Goal: Transaction & Acquisition: Purchase product/service

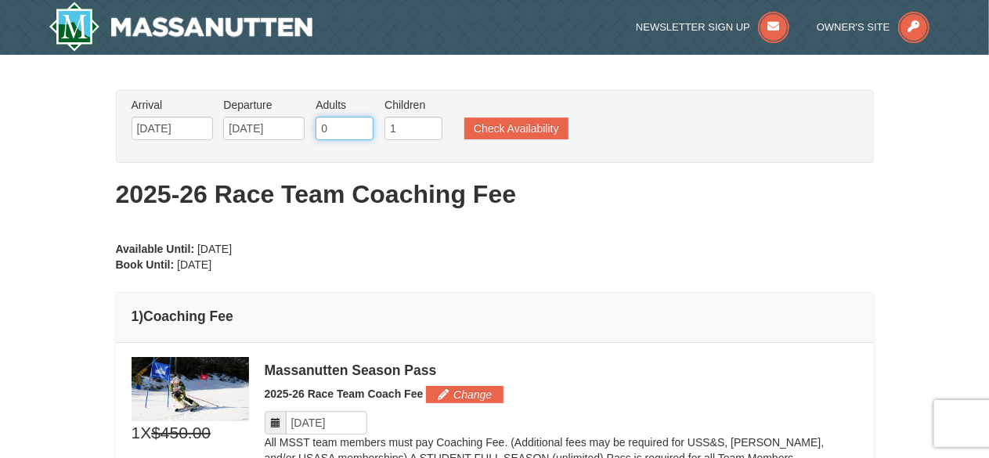
type input "0"
click at [359, 131] on input "0" at bounding box center [345, 128] width 58 height 23
type input "2"
click at [429, 124] on input "2" at bounding box center [414, 128] width 58 height 23
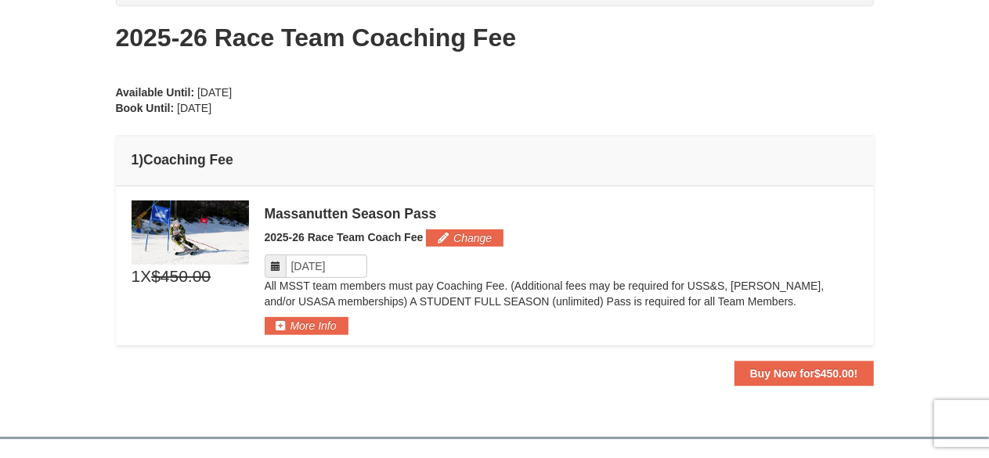
scroll to position [177, 0]
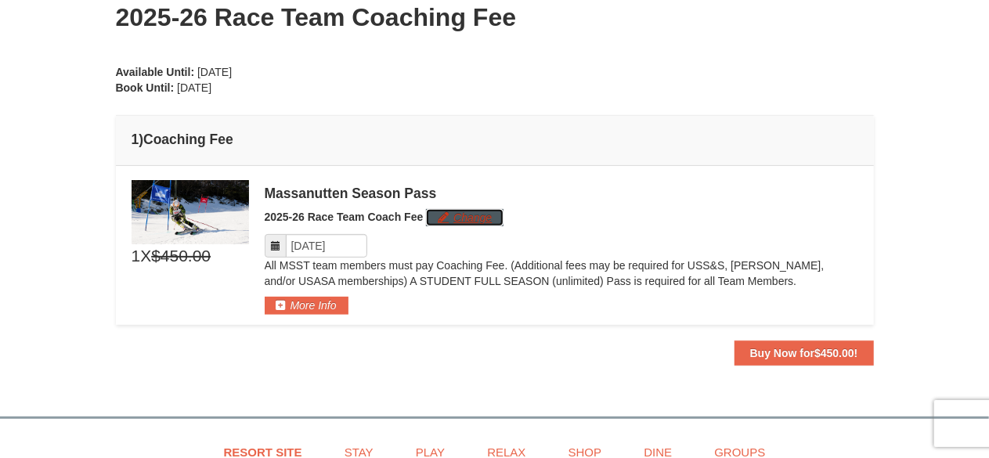
click at [454, 218] on button "Change" at bounding box center [465, 217] width 78 height 17
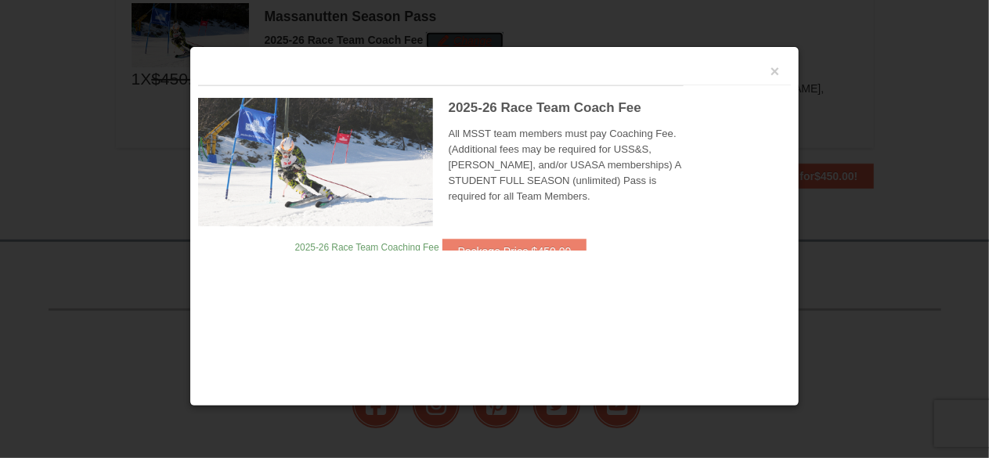
scroll to position [356, 0]
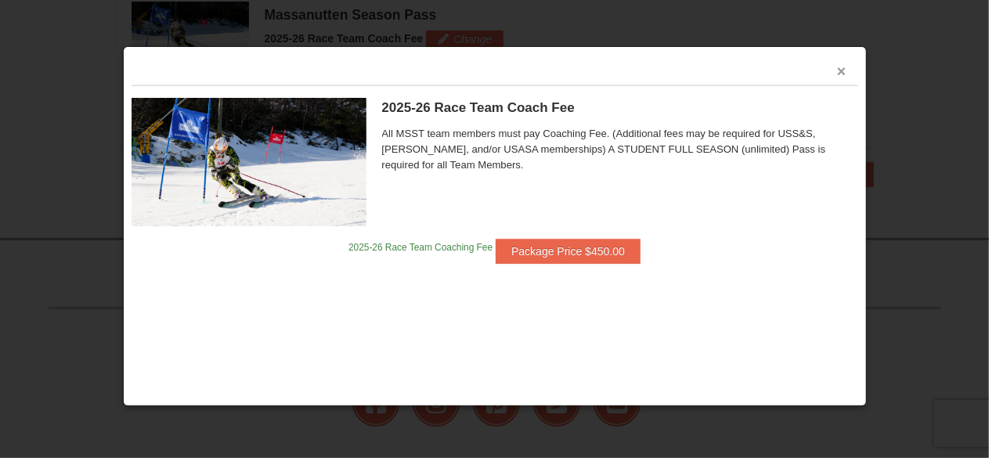
click at [838, 71] on button "×" at bounding box center [841, 71] width 9 height 16
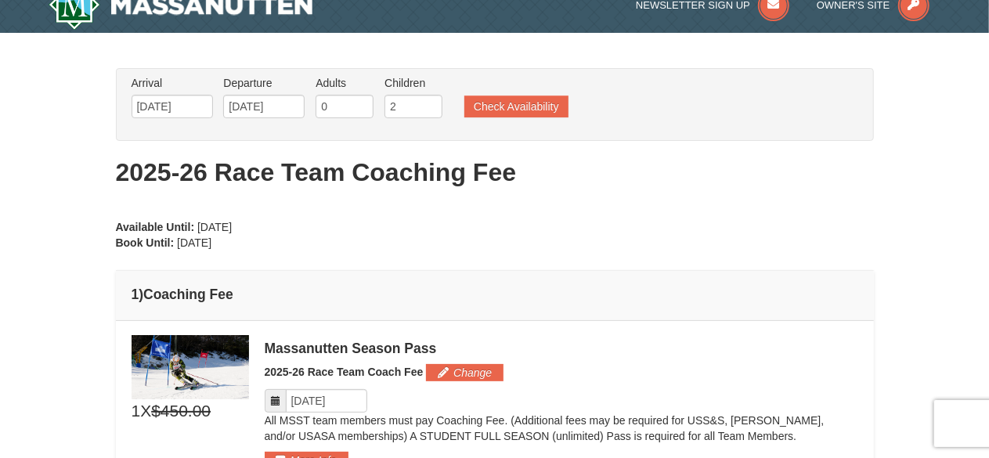
scroll to position [24, 0]
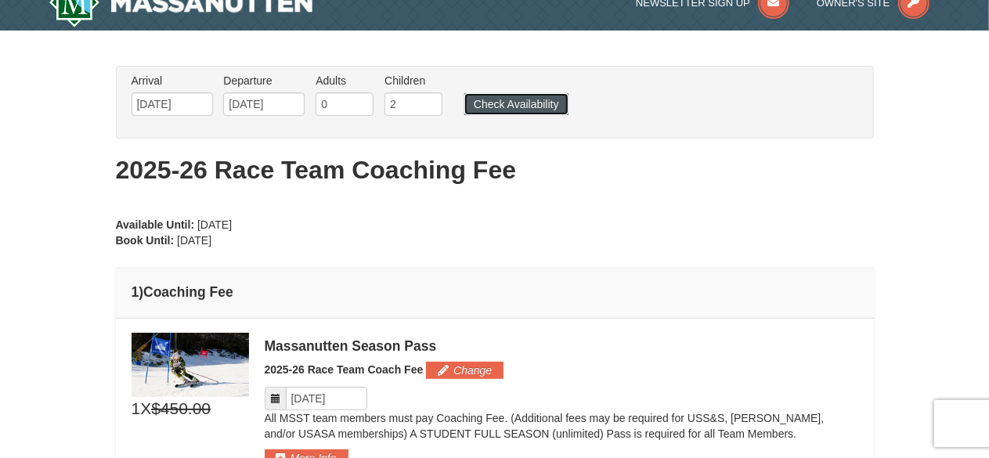
click at [510, 106] on button "Check Availability" at bounding box center [516, 104] width 104 height 22
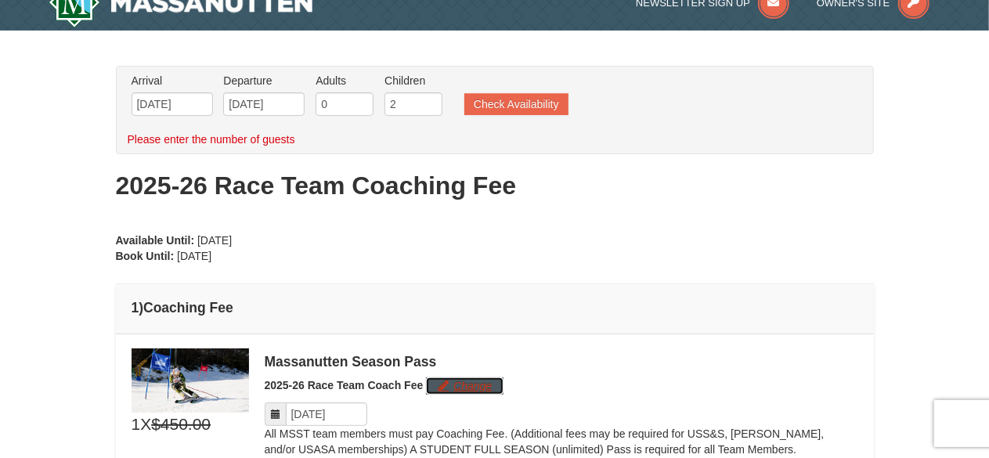
click at [463, 387] on button "Change" at bounding box center [465, 386] width 78 height 17
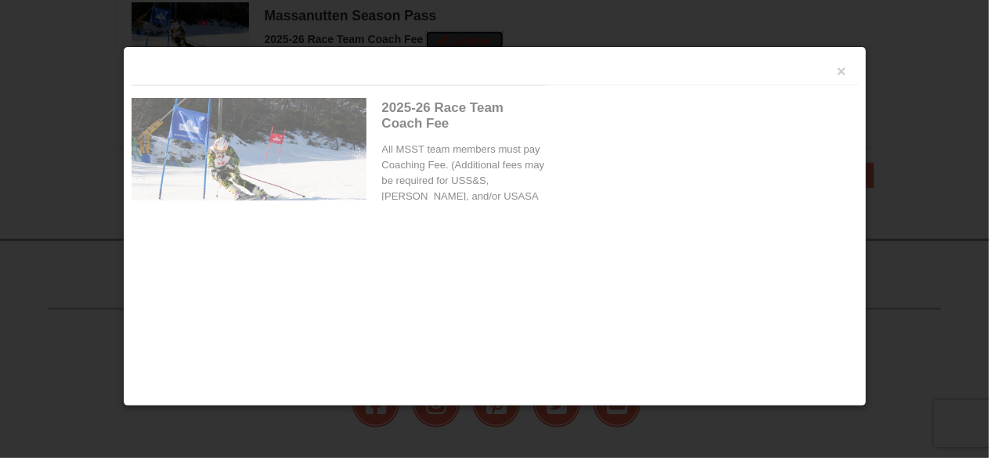
scroll to position [371, 0]
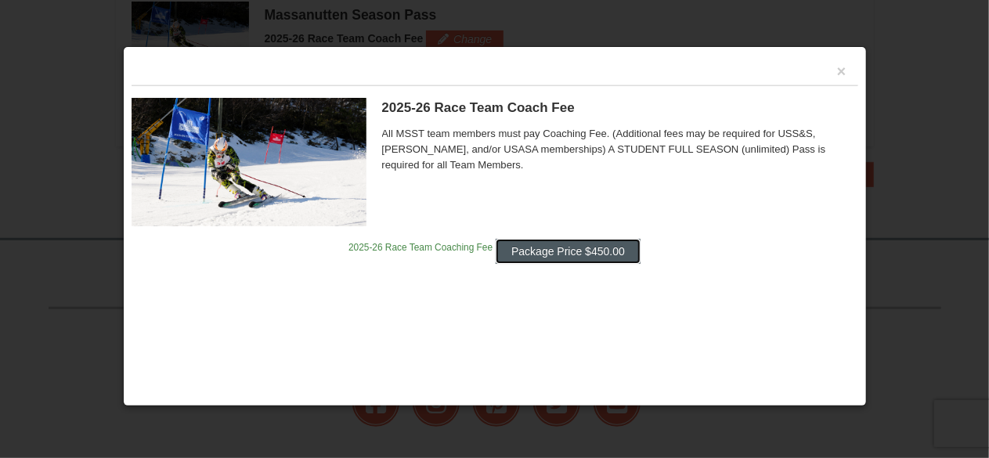
click at [569, 256] on button "Package Price $450.00" at bounding box center [568, 251] width 145 height 25
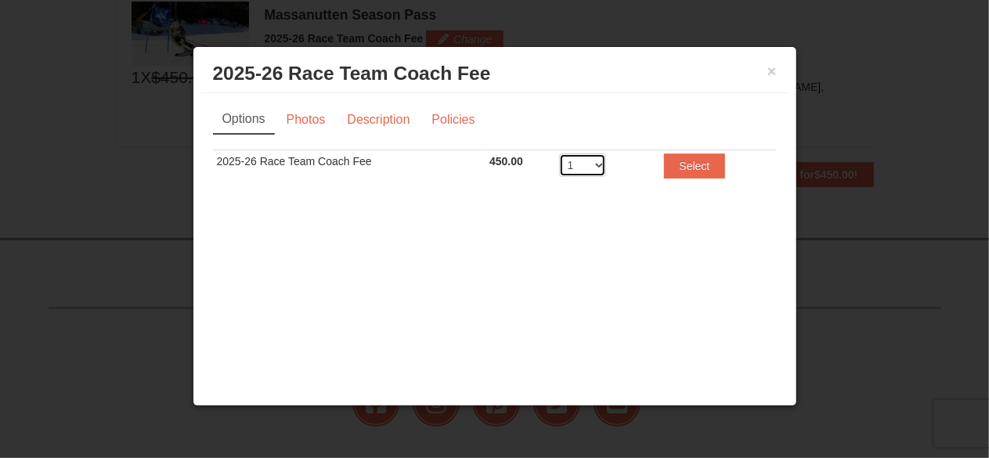
click at [595, 168] on select "1 2 3 4 5 6 7 8 9 10 11 12 13 14 15 16 17 18 19 20" at bounding box center [582, 165] width 47 height 23
select select "2"
click at [559, 154] on select "1 2 3 4 5 6 7 8 9 10 11 12 13 14 15 16 17 18 19 20" at bounding box center [582, 165] width 47 height 23
click at [686, 166] on button "Select" at bounding box center [695, 166] width 62 height 25
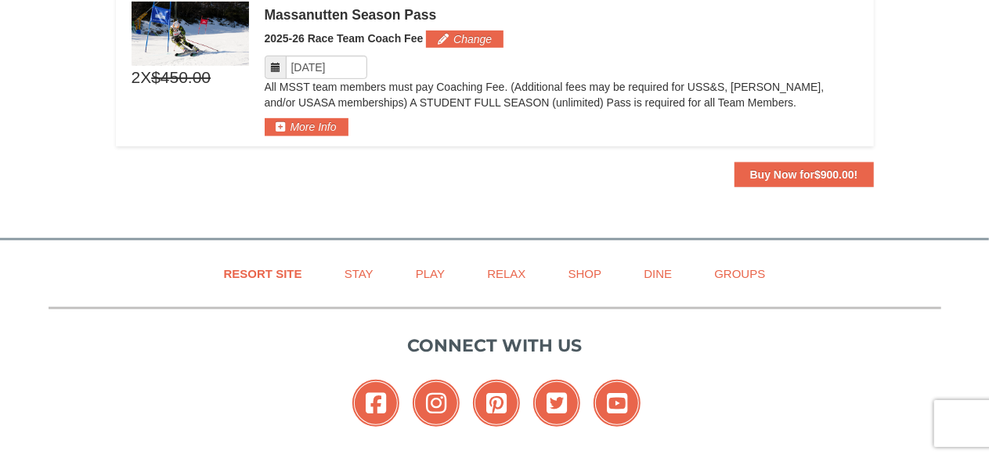
click at [771, 172] on div at bounding box center [494, 229] width 989 height 458
click at [803, 170] on div at bounding box center [494, 229] width 989 height 458
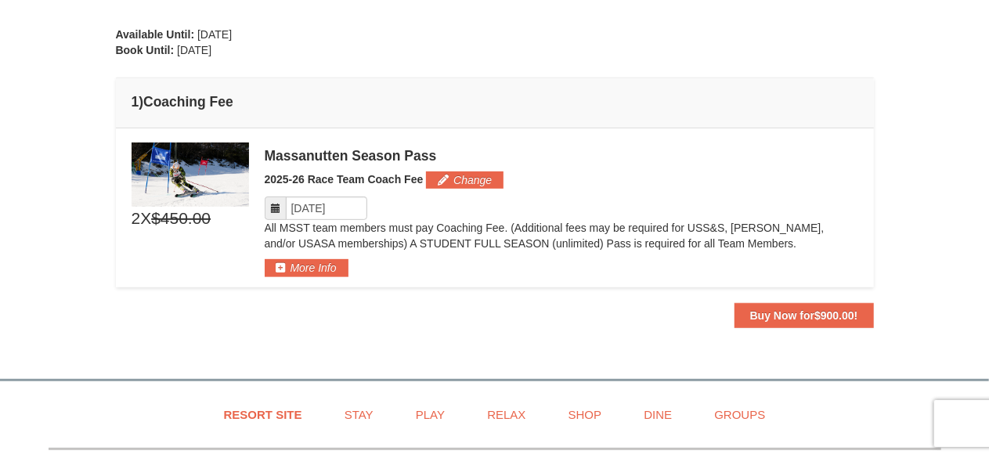
scroll to position [235, 0]
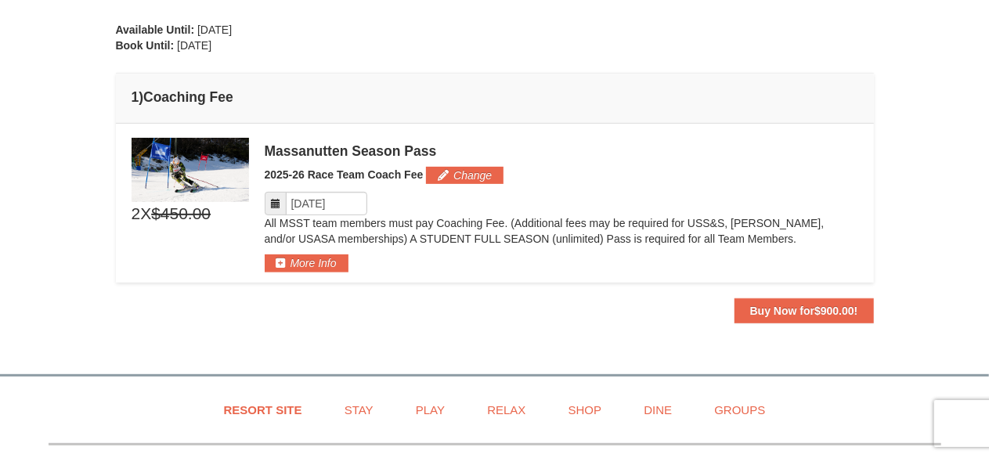
click at [771, 304] on div at bounding box center [494, 229] width 989 height 458
click at [340, 262] on div at bounding box center [494, 229] width 989 height 458
click at [766, 309] on div at bounding box center [494, 229] width 989 height 458
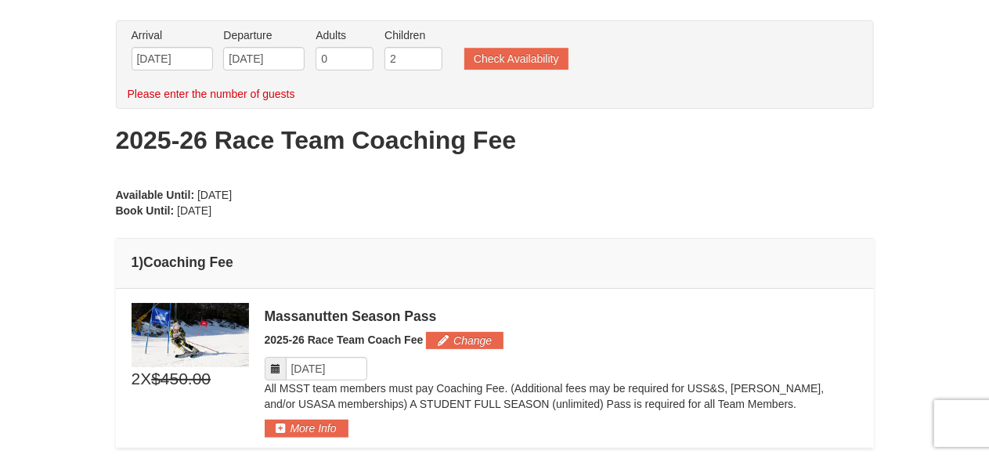
scroll to position [0, 0]
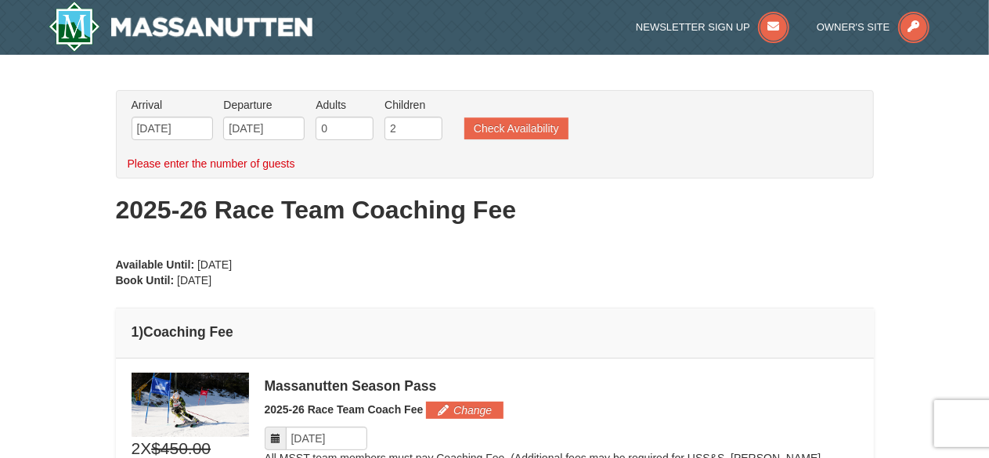
click at [494, 131] on div at bounding box center [494, 229] width 989 height 458
click at [187, 127] on div at bounding box center [494, 229] width 989 height 458
click at [273, 118] on div at bounding box center [494, 229] width 989 height 458
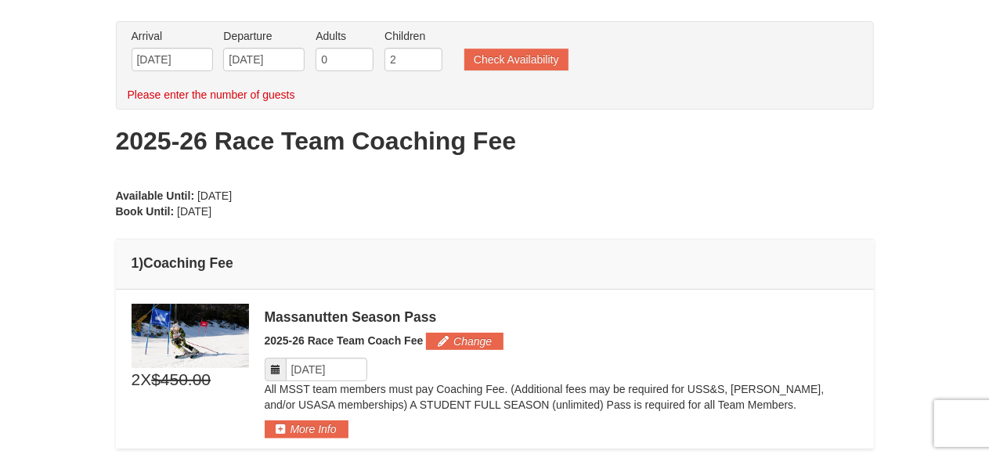
scroll to position [107, 0]
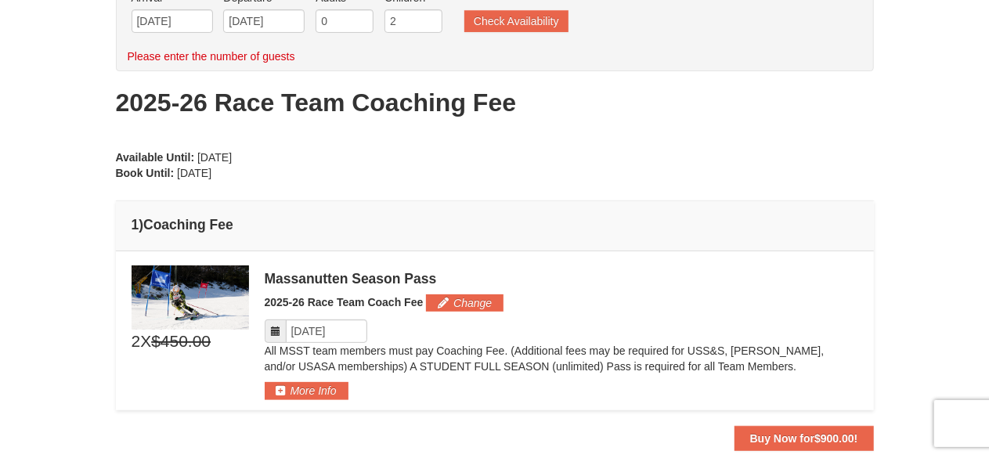
click at [306, 337] on div at bounding box center [494, 229] width 989 height 458
click at [274, 330] on div at bounding box center [494, 229] width 989 height 458
click at [791, 434] on div at bounding box center [494, 229] width 989 height 458
click at [783, 432] on div at bounding box center [494, 229] width 989 height 458
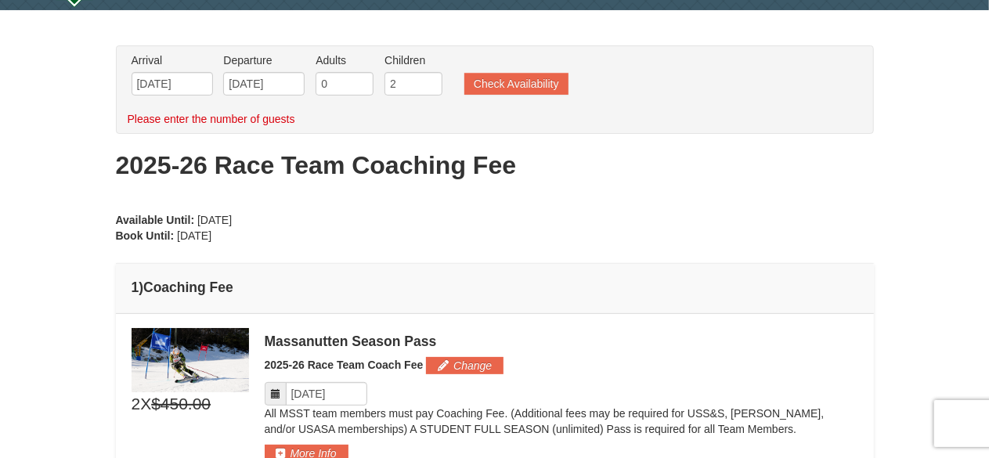
scroll to position [26, 0]
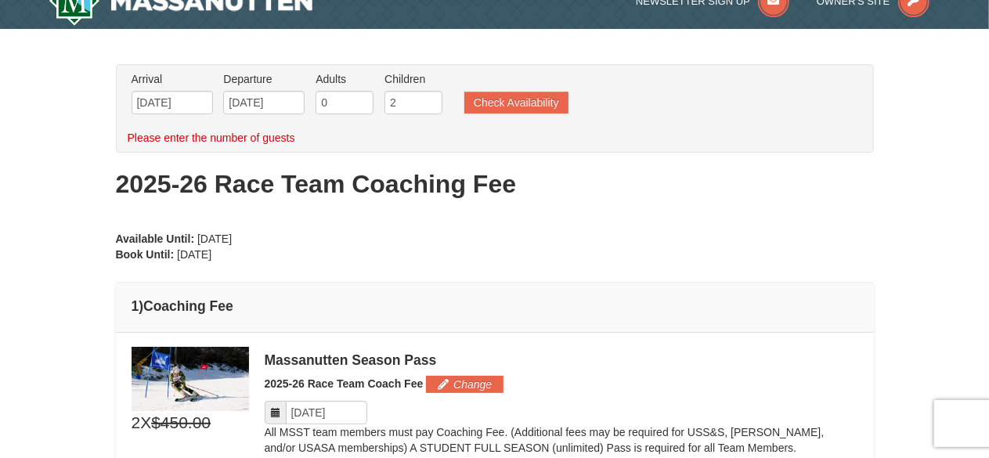
click at [456, 378] on div at bounding box center [494, 229] width 989 height 458
click at [277, 404] on div at bounding box center [494, 229] width 989 height 458
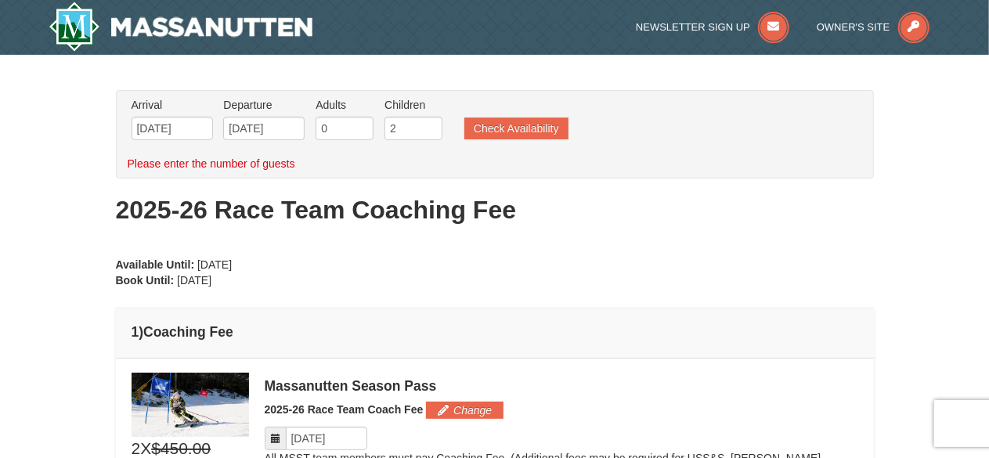
click at [88, 27] on div at bounding box center [494, 229] width 989 height 458
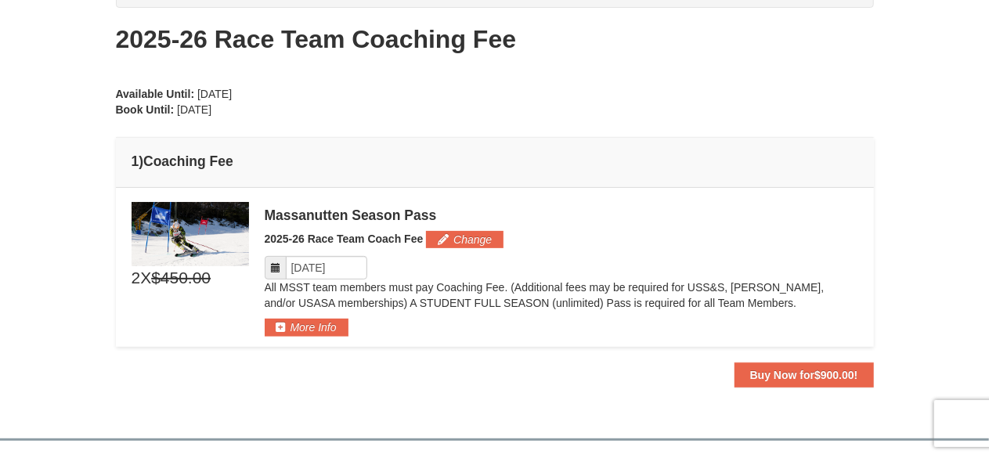
scroll to position [178, 0]
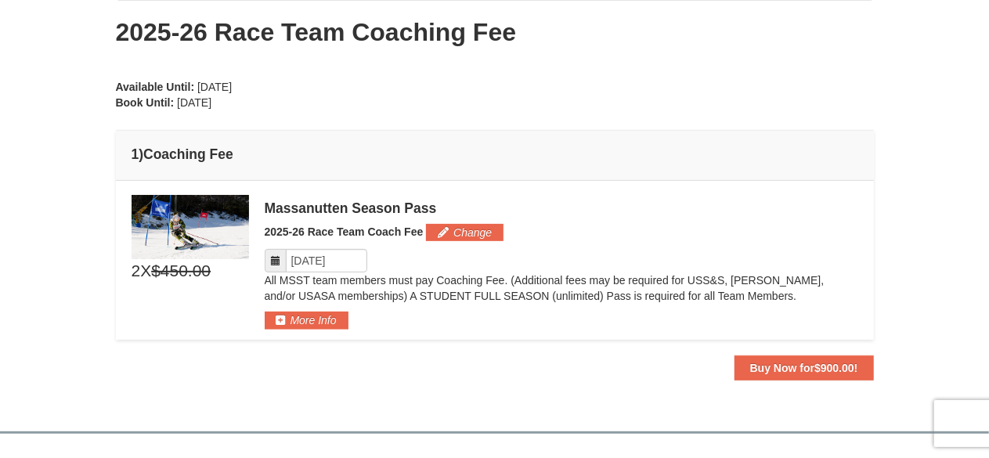
click at [824, 367] on div at bounding box center [494, 229] width 989 height 458
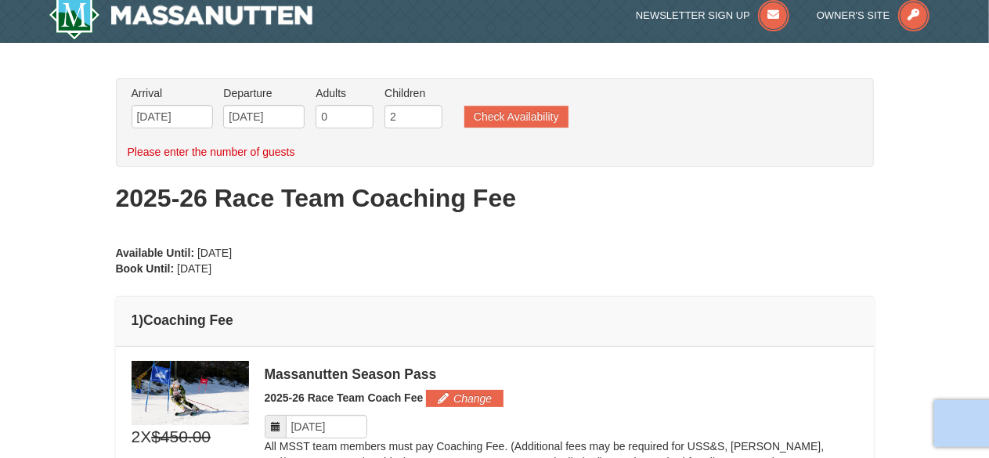
scroll to position [13, 0]
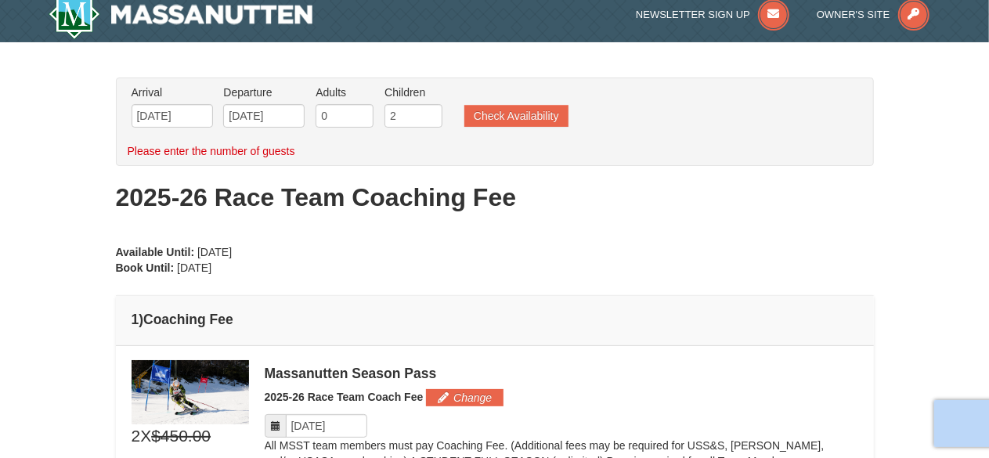
click at [327, 115] on div at bounding box center [494, 229] width 989 height 458
click at [483, 117] on div at bounding box center [494, 229] width 989 height 458
click at [346, 113] on div at bounding box center [494, 229] width 989 height 458
click at [471, 114] on div at bounding box center [494, 229] width 989 height 458
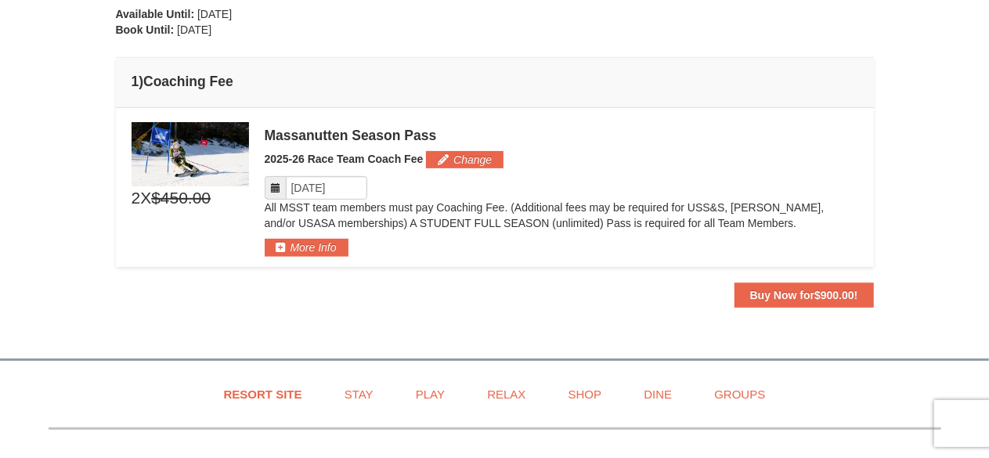
scroll to position [249, 0]
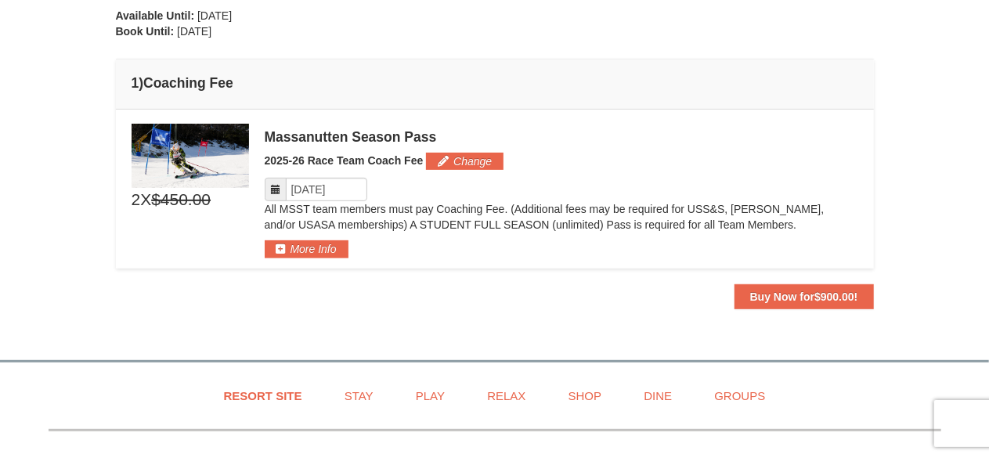
click at [844, 297] on div at bounding box center [494, 229] width 989 height 458
click at [786, 295] on div at bounding box center [494, 229] width 989 height 458
click at [468, 165] on div at bounding box center [494, 229] width 989 height 458
click at [320, 252] on div at bounding box center [494, 229] width 989 height 458
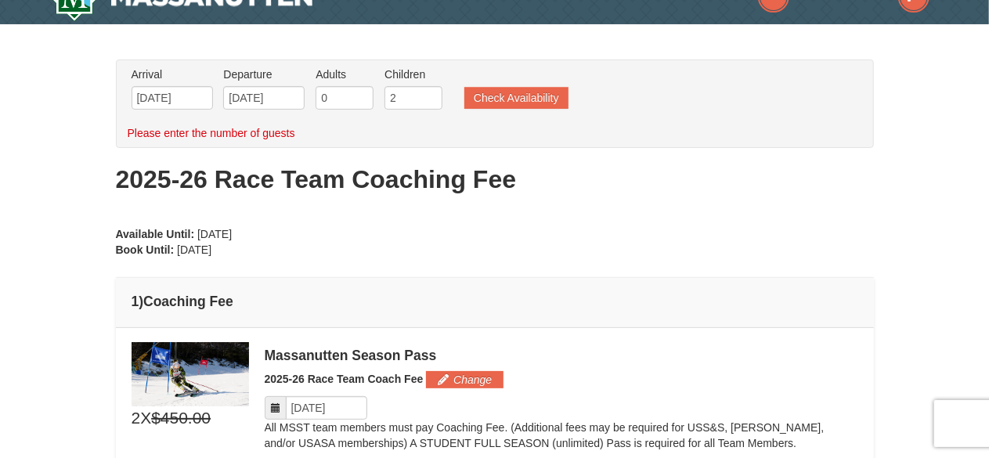
scroll to position [30, 0]
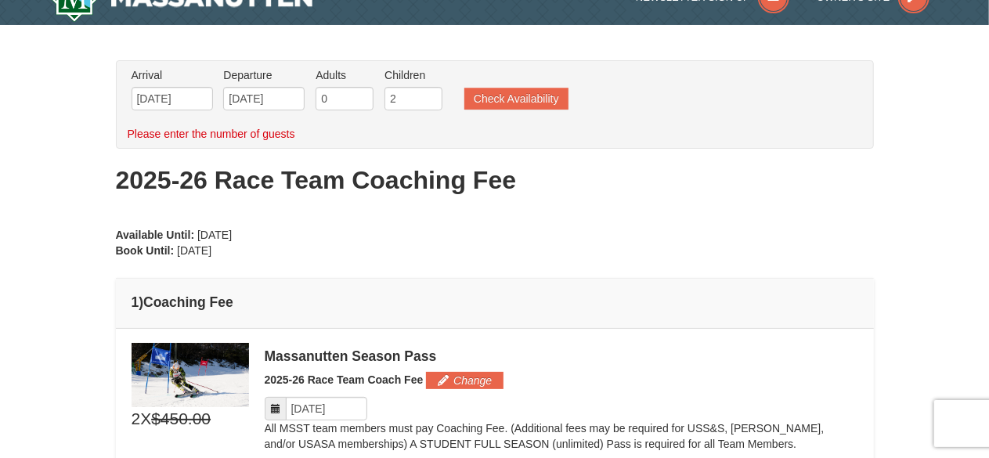
click at [496, 102] on div at bounding box center [494, 229] width 989 height 458
click at [193, 93] on div at bounding box center [494, 229] width 989 height 458
click at [160, 99] on div at bounding box center [494, 229] width 989 height 458
click at [269, 98] on div at bounding box center [494, 229] width 989 height 458
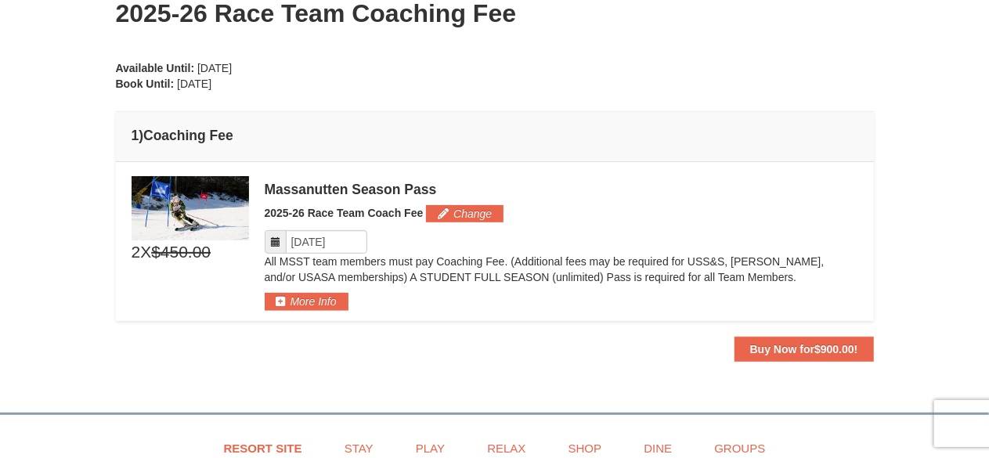
scroll to position [228, 0]
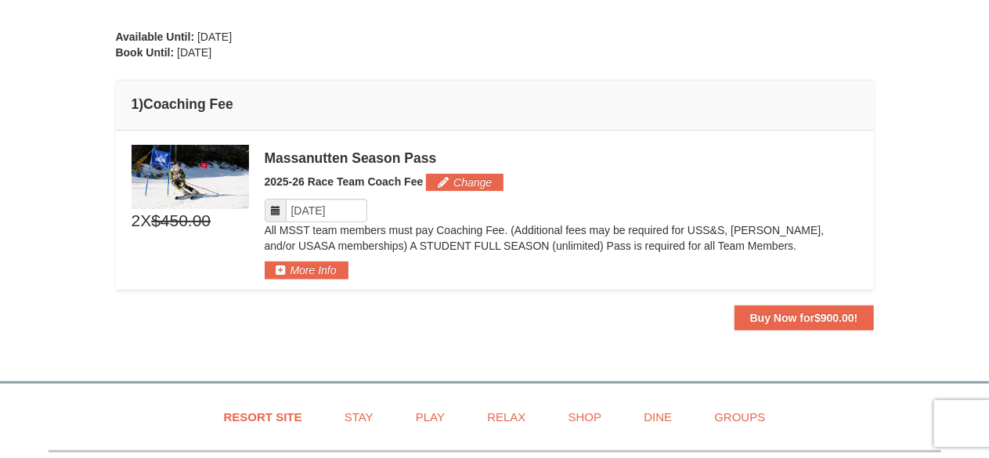
click at [769, 320] on div at bounding box center [494, 229] width 989 height 458
click at [764, 309] on div at bounding box center [494, 229] width 989 height 458
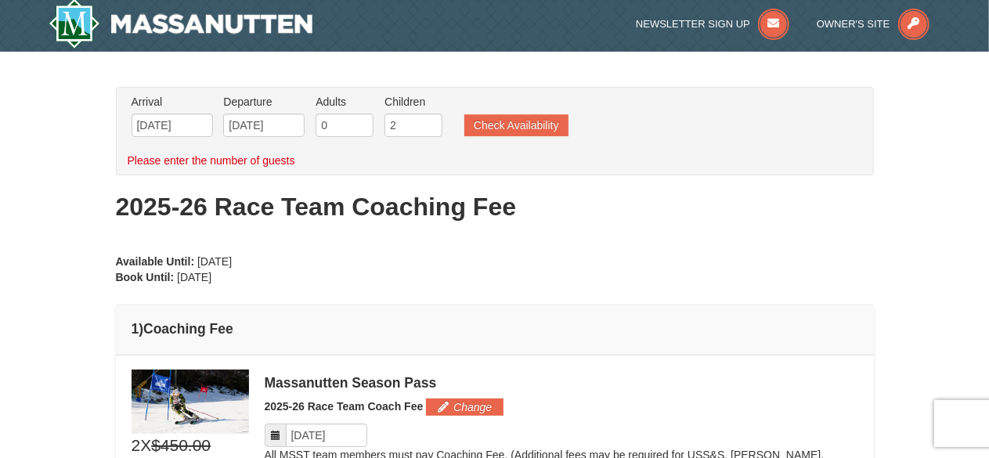
scroll to position [159, 0]
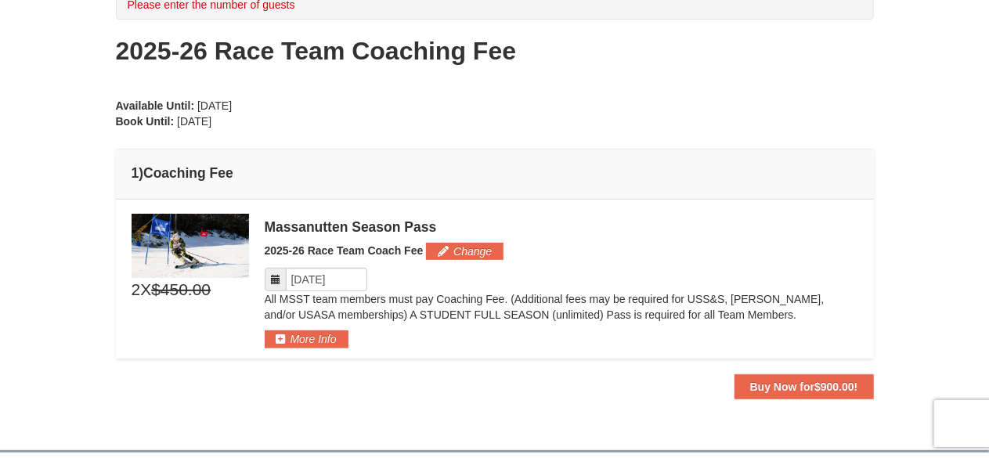
click at [823, 383] on div at bounding box center [494, 229] width 989 height 458
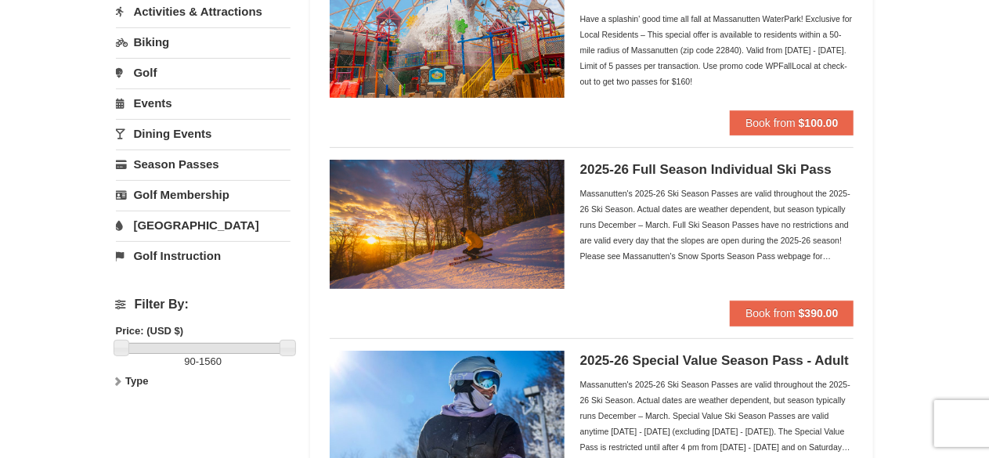
scroll to position [188, 0]
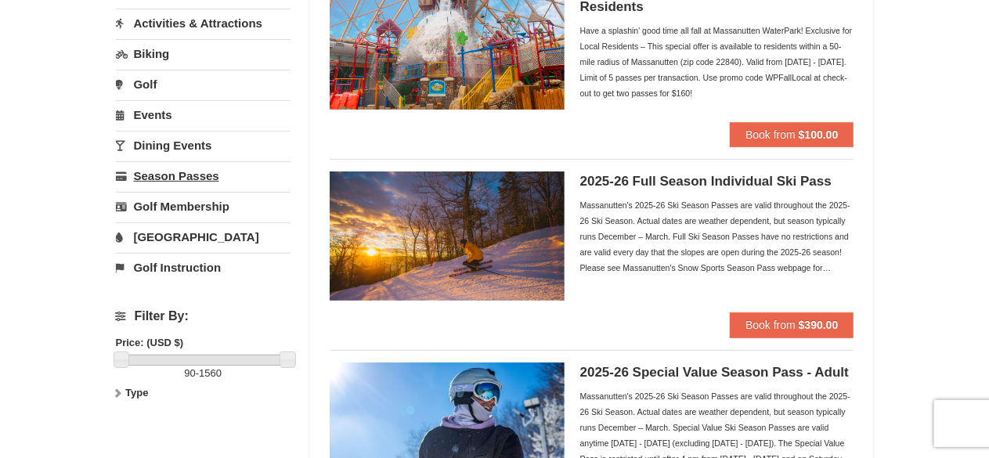
click at [202, 172] on link "Season Passes" at bounding box center [203, 175] width 175 height 29
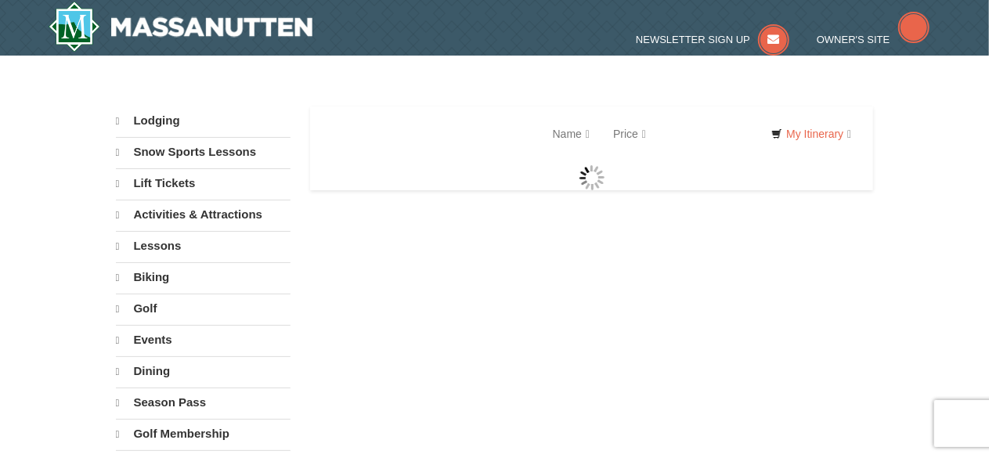
select select "9"
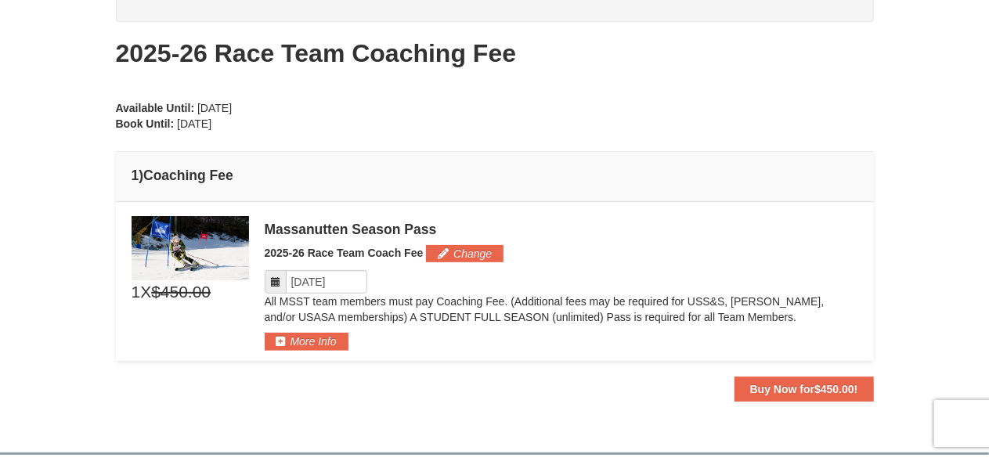
scroll to position [138, 0]
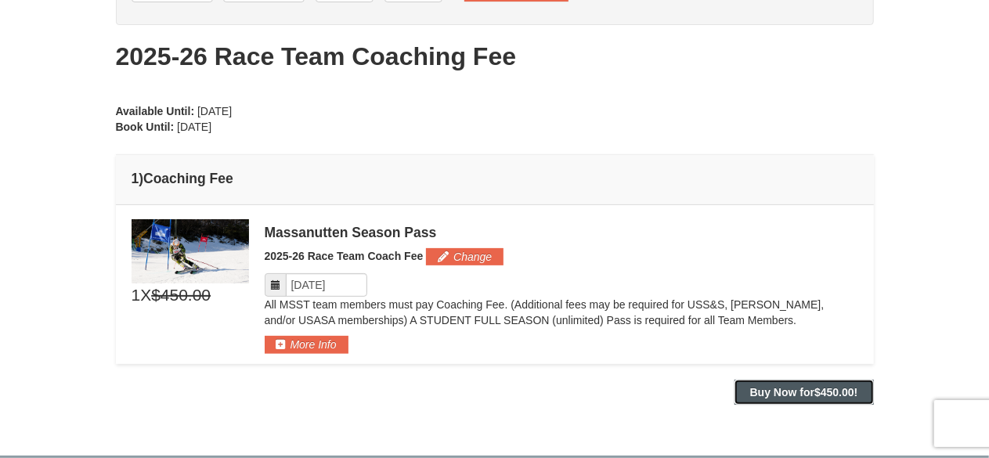
click at [800, 386] on strong "Buy Now for $450.00 !" at bounding box center [804, 392] width 108 height 13
click at [807, 386] on strong "Buy Now for $450.00 !" at bounding box center [804, 392] width 108 height 13
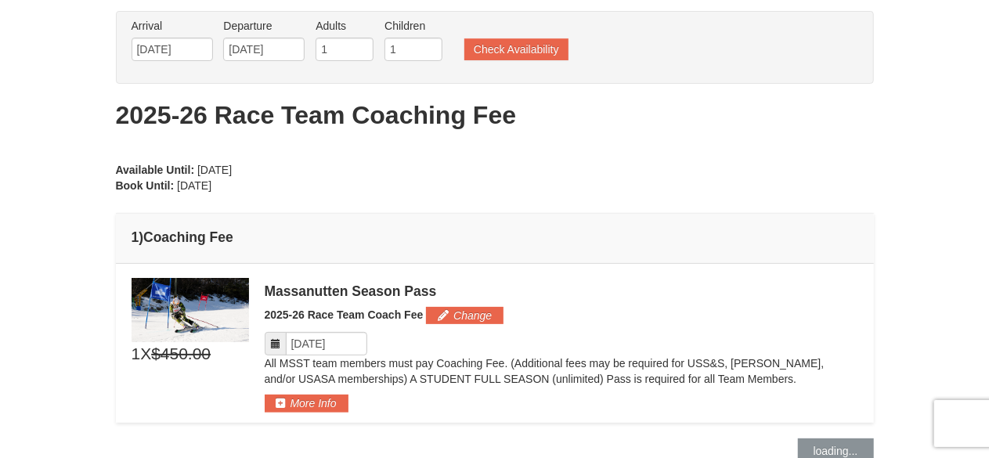
scroll to position [62, 0]
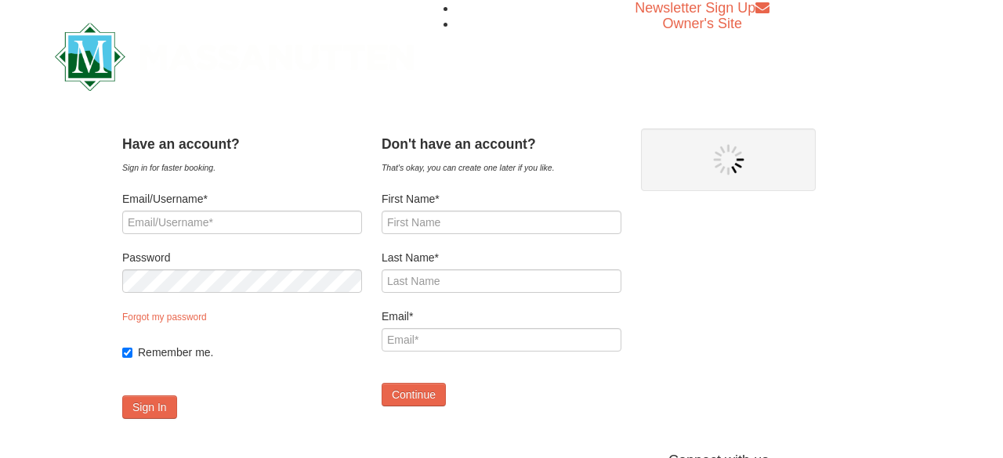
type input "[EMAIL_ADDRESS][DOMAIN_NAME]"
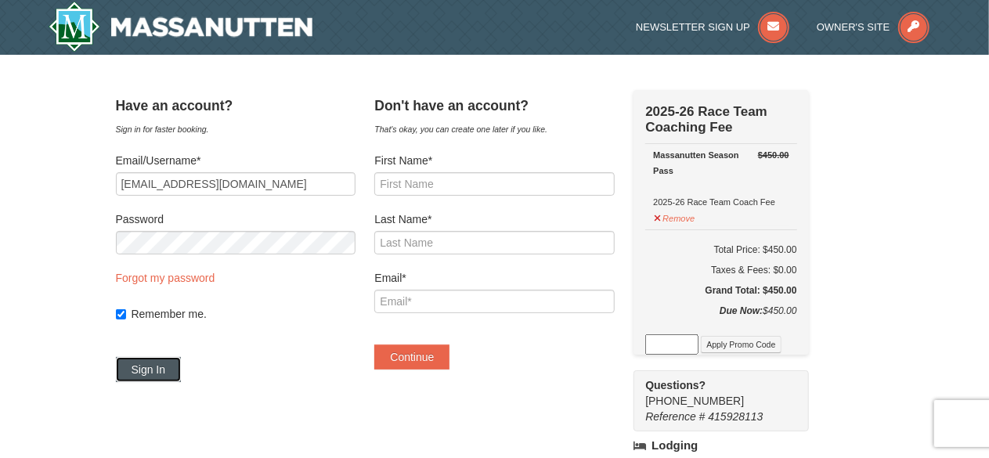
click at [178, 360] on button "Sign In" at bounding box center [149, 369] width 66 height 25
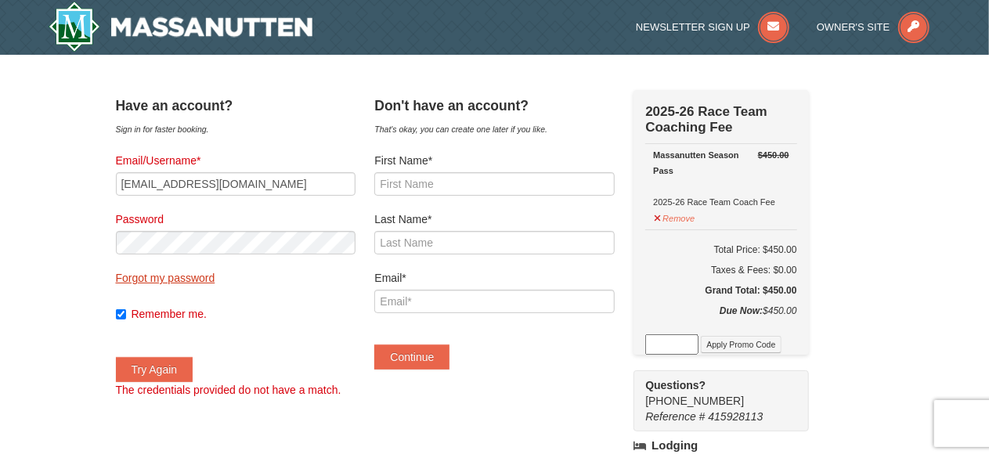
click at [190, 280] on link "Forgot my password" at bounding box center [165, 278] width 99 height 13
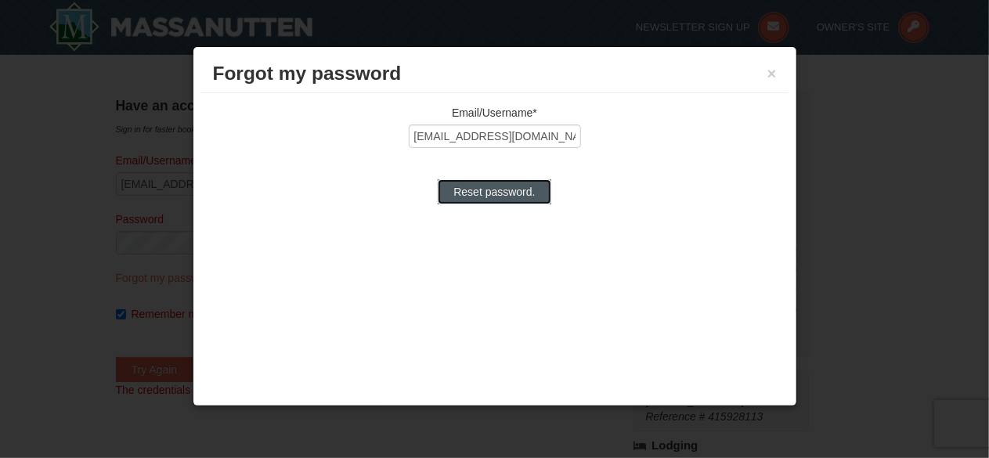
click at [515, 193] on input "Reset password." at bounding box center [494, 191] width 113 height 25
type input "Processing..."
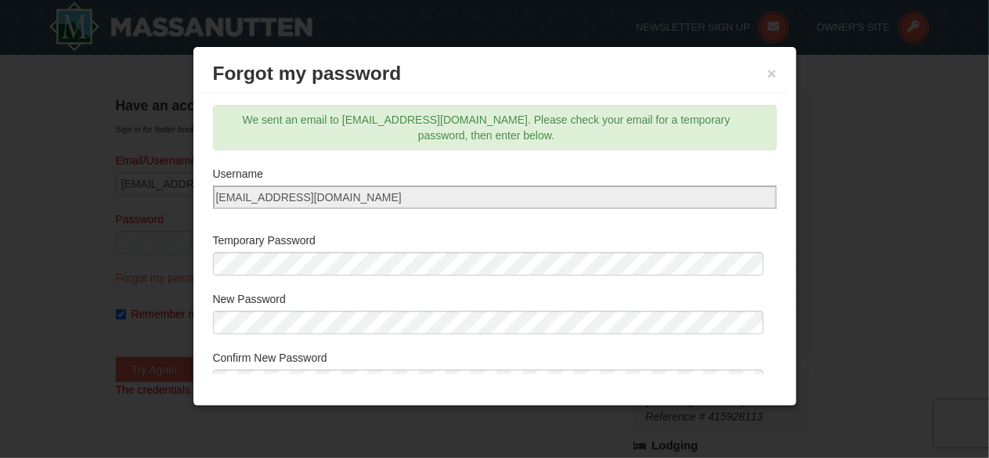
click at [248, 374] on div "Forgot my password × Email/Username* jreid@massresort.com Reset password. We se…" at bounding box center [495, 226] width 605 height 361
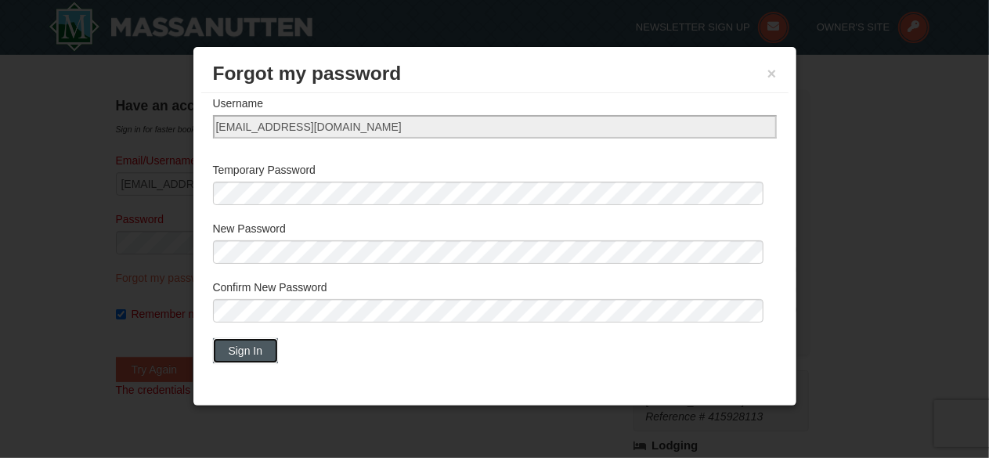
click at [246, 345] on button "Sign In" at bounding box center [246, 350] width 66 height 25
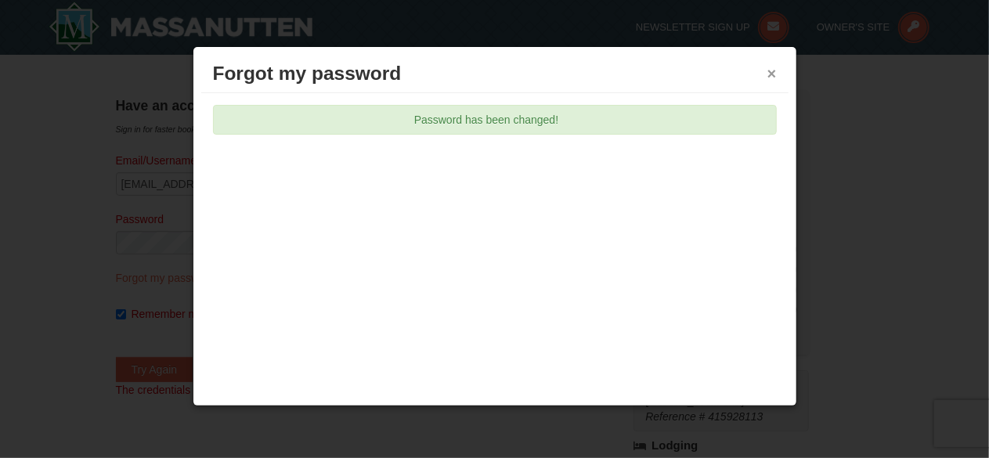
click at [772, 74] on button "×" at bounding box center [772, 74] width 9 height 16
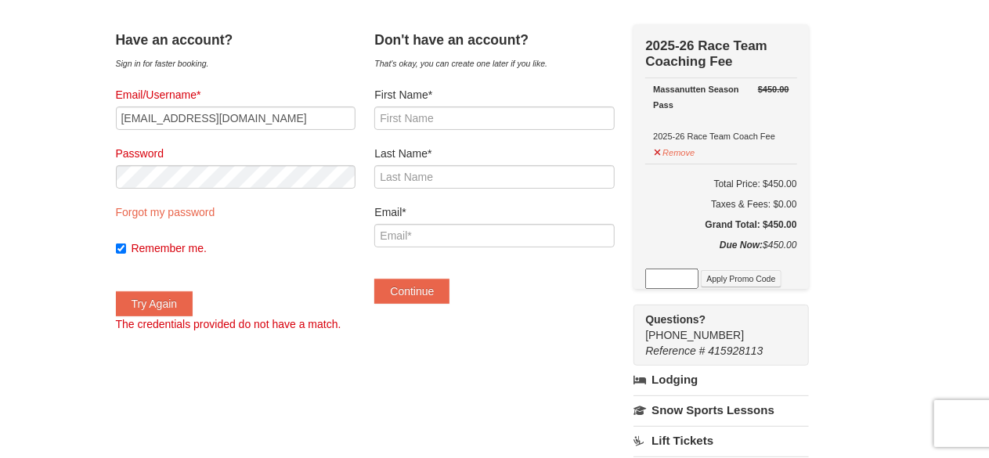
scroll to position [60, 0]
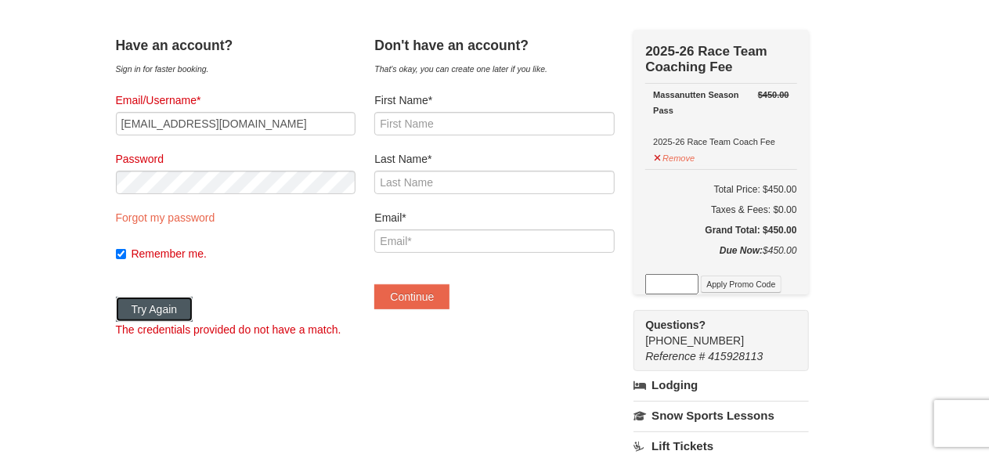
click at [183, 309] on button "Try Again" at bounding box center [155, 309] width 78 height 25
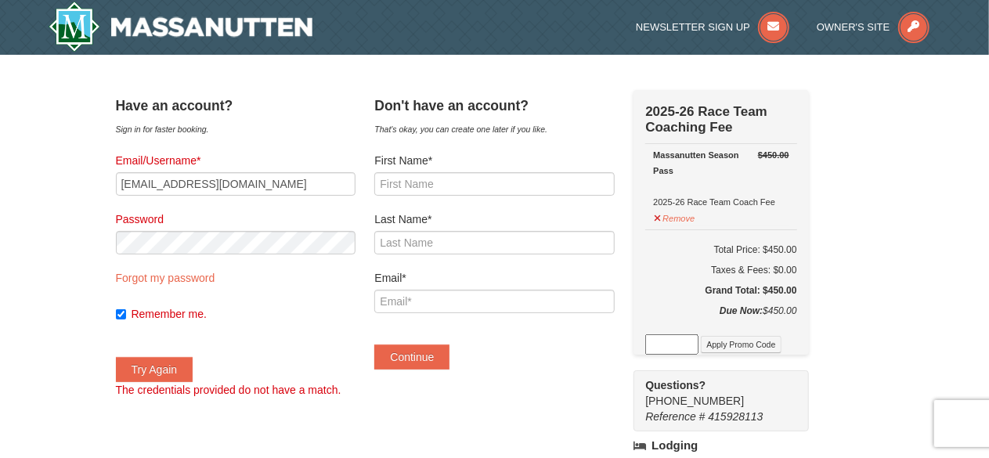
scroll to position [5, 0]
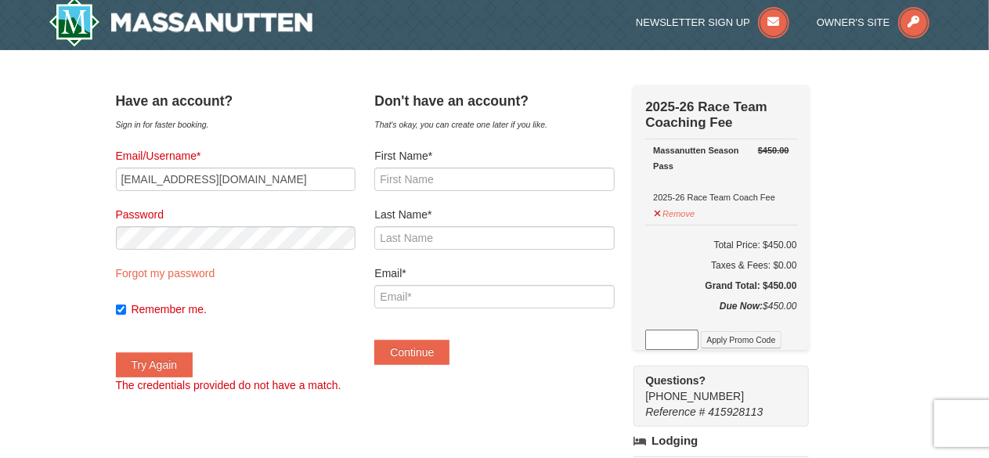
click at [429, 366] on div "Don't have an account? That's okay, you can create one later if you like. First…" at bounding box center [494, 232] width 240 height 295
click at [434, 350] on button "Continue" at bounding box center [411, 352] width 75 height 25
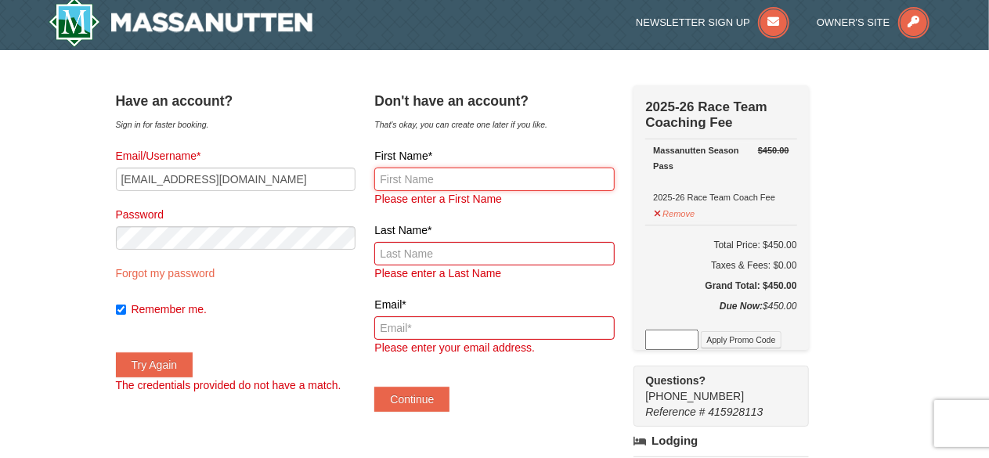
click at [469, 183] on input "First Name*" at bounding box center [494, 179] width 240 height 23
type input "Jeffrey"
type input "Reid"
type input "jreid@massresort.com"
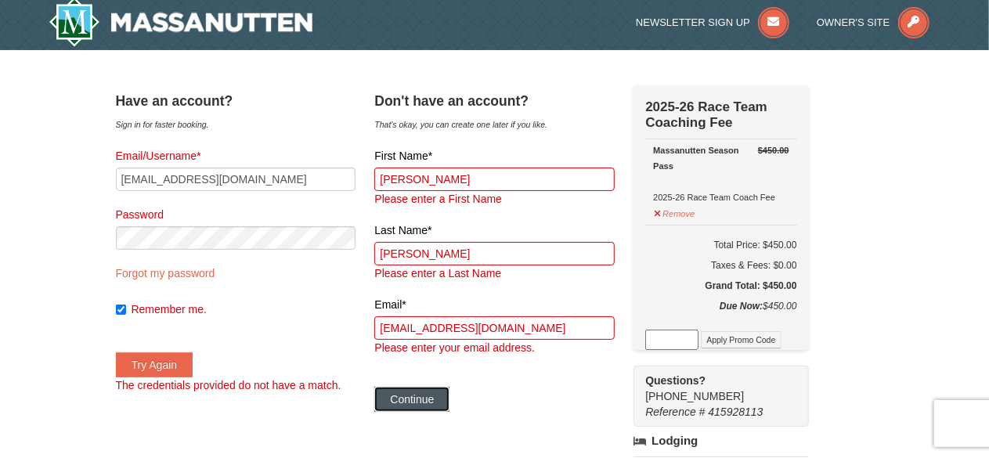
click at [432, 403] on button "Continue" at bounding box center [411, 399] width 75 height 25
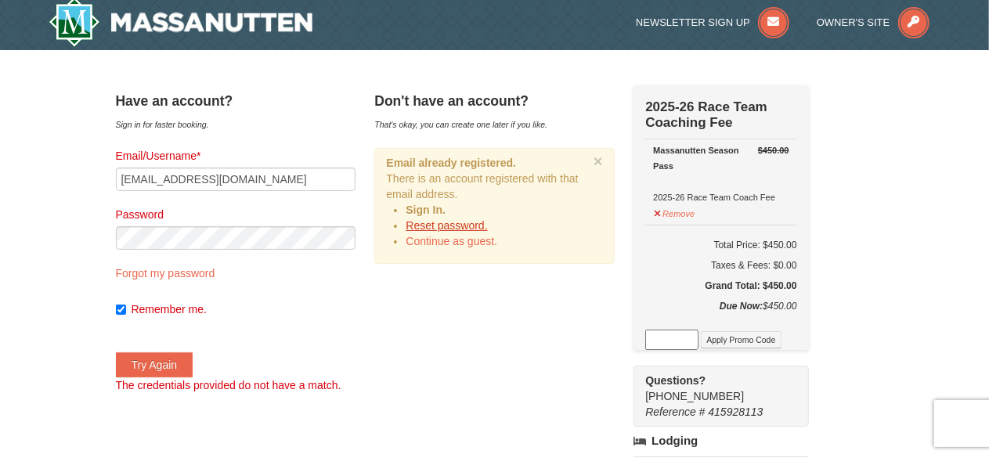
click at [474, 226] on link "Reset password." at bounding box center [446, 225] width 81 height 13
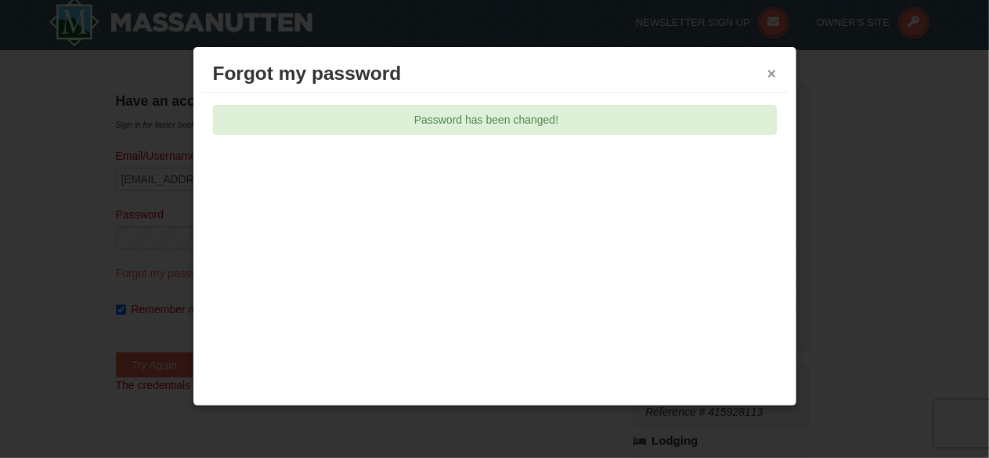
click at [774, 70] on button "×" at bounding box center [772, 74] width 9 height 16
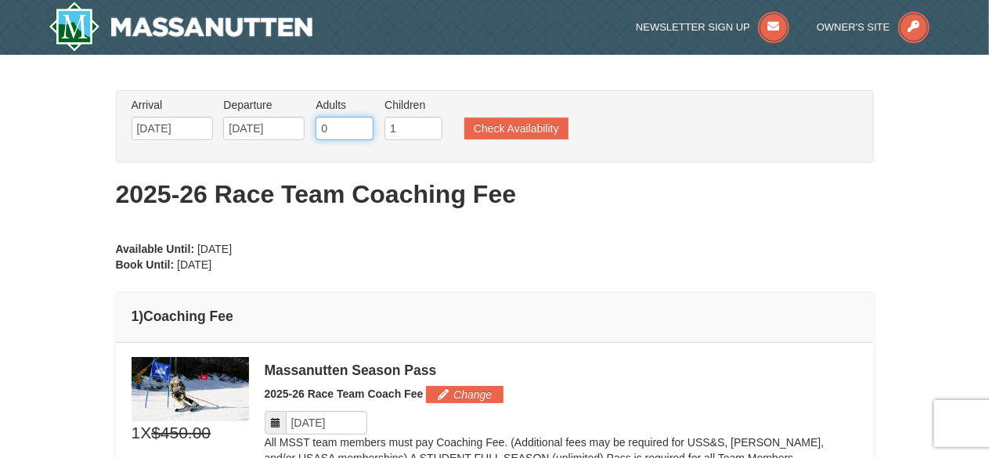
type input "0"
click at [360, 134] on input "0" at bounding box center [345, 128] width 58 height 23
type input "2"
click at [429, 123] on input "2" at bounding box center [414, 128] width 58 height 23
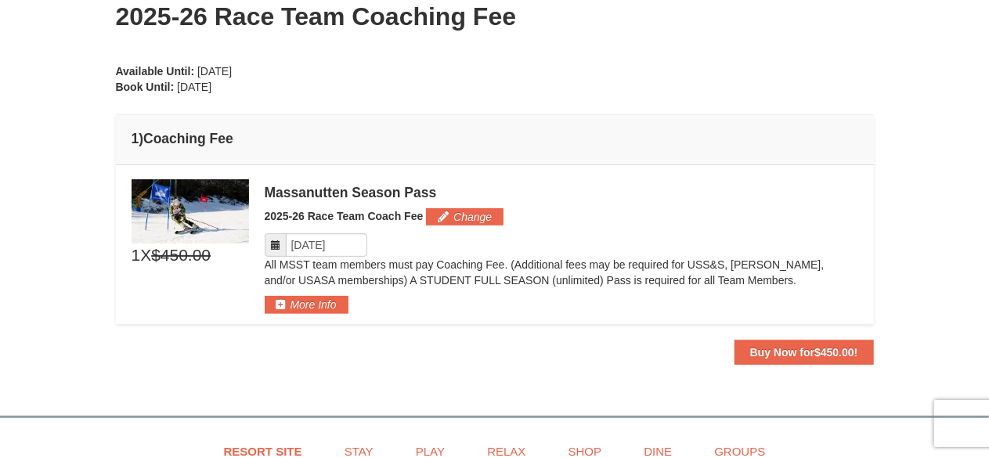
scroll to position [175, 0]
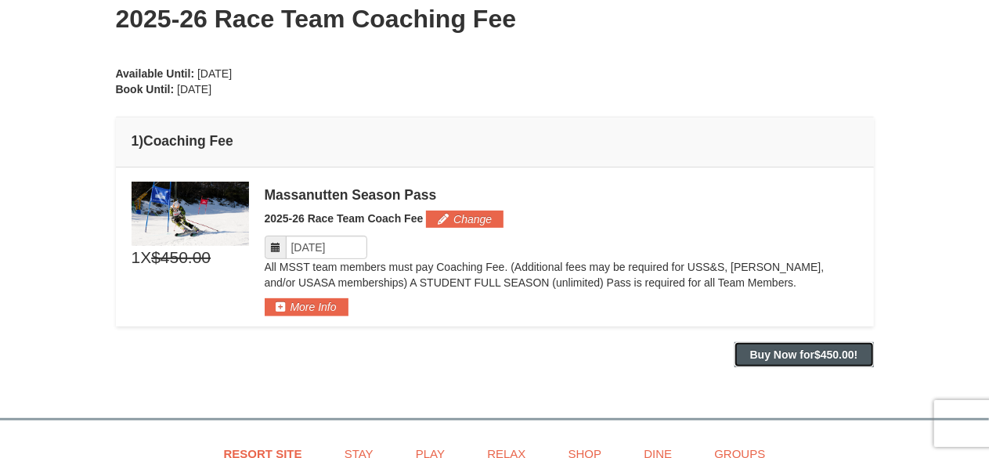
click at [810, 342] on button "Buy Now for $450.00 !" at bounding box center [804, 354] width 139 height 25
click at [808, 352] on strong "Buy Now for $450.00 !" at bounding box center [804, 355] width 108 height 13
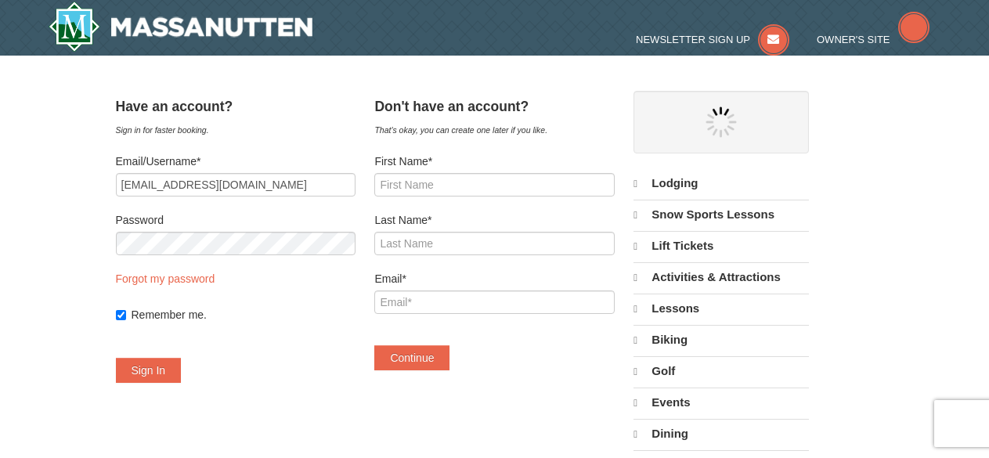
select select "9"
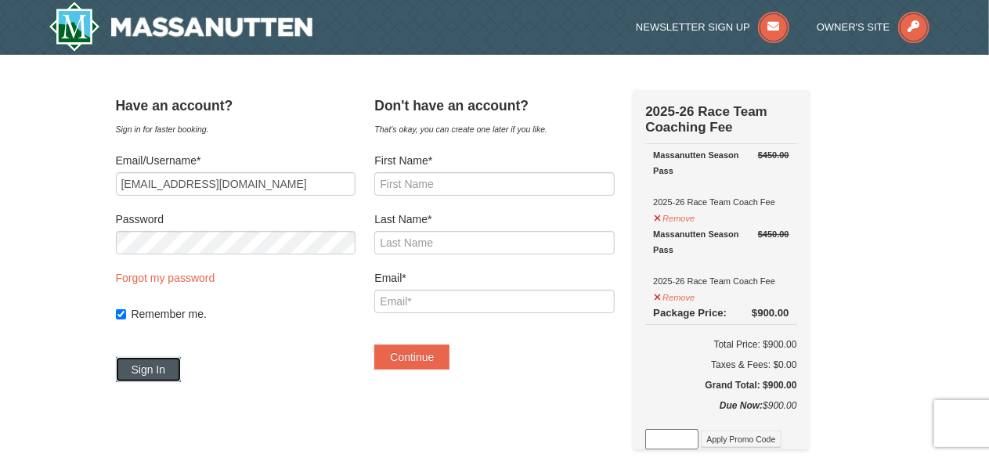
click at [168, 366] on button "Sign In" at bounding box center [149, 369] width 66 height 25
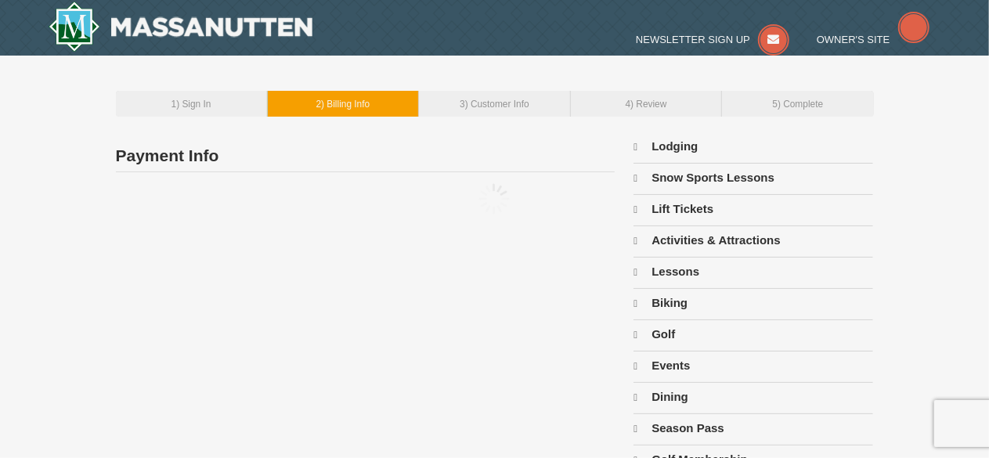
type input "[STREET_ADDRESS][US_STATE]"
type input "Harrisonburg"
type input "22801"
type input "540"
type input "607"
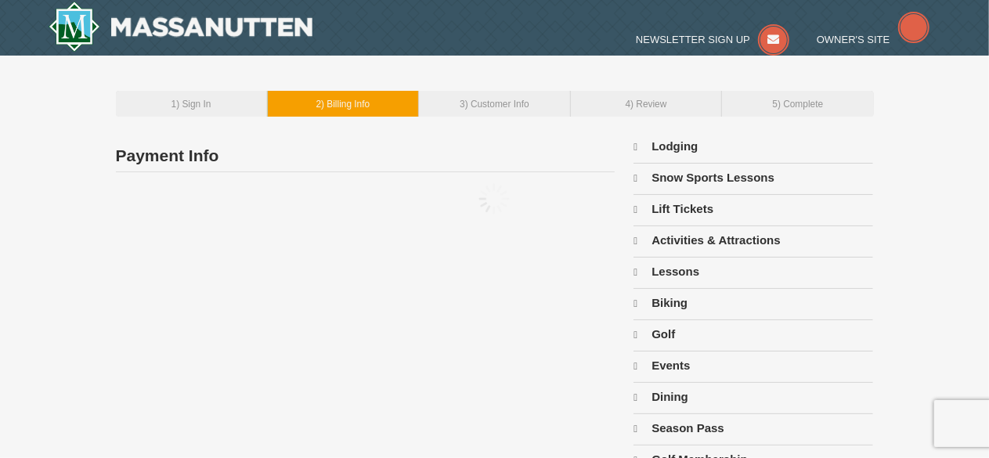
type input "6580"
type input "[EMAIL_ADDRESS][DOMAIN_NAME]"
select select "VA"
select select "9"
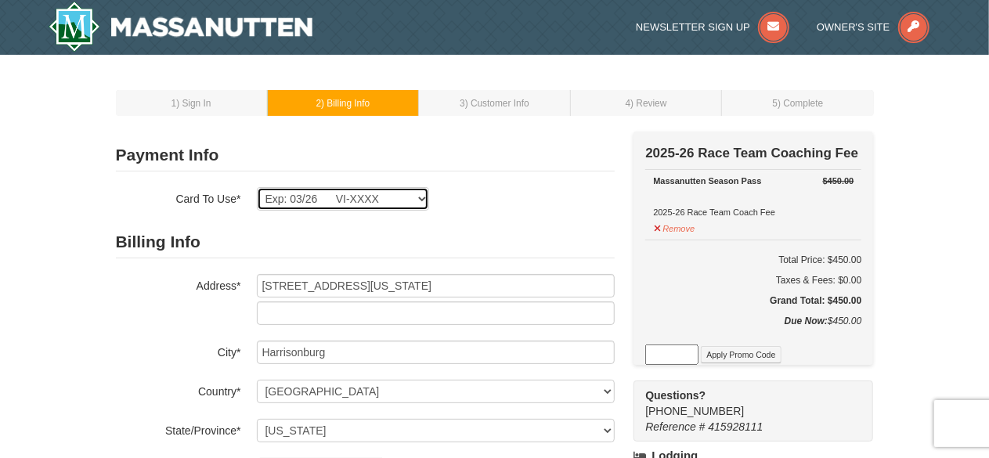
click at [421, 196] on select "Exp: 03/26 VI-XXXX New Card" at bounding box center [343, 198] width 172 height 23
select select
click at [257, 187] on select "Exp: 03/26 VI-XXXX New Card" at bounding box center [343, 198] width 172 height 23
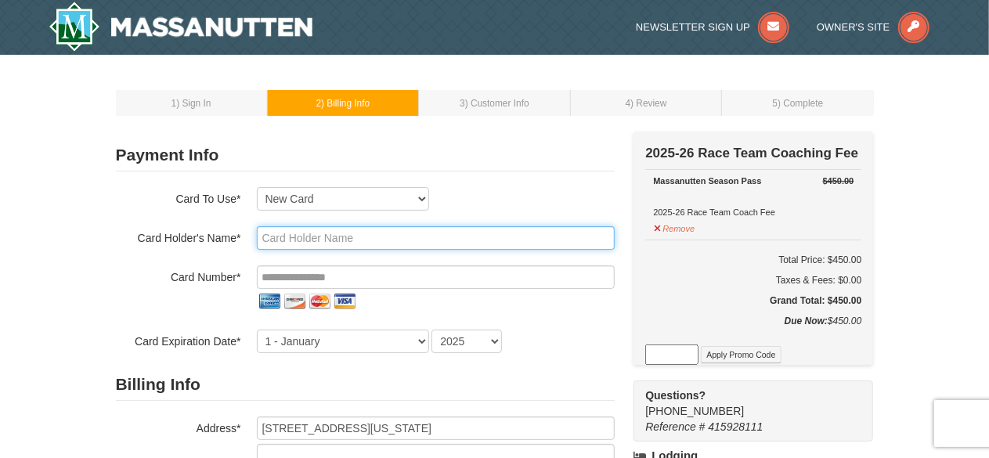
click at [307, 239] on input "text" at bounding box center [436, 237] width 358 height 23
type input "[PERSON_NAME]"
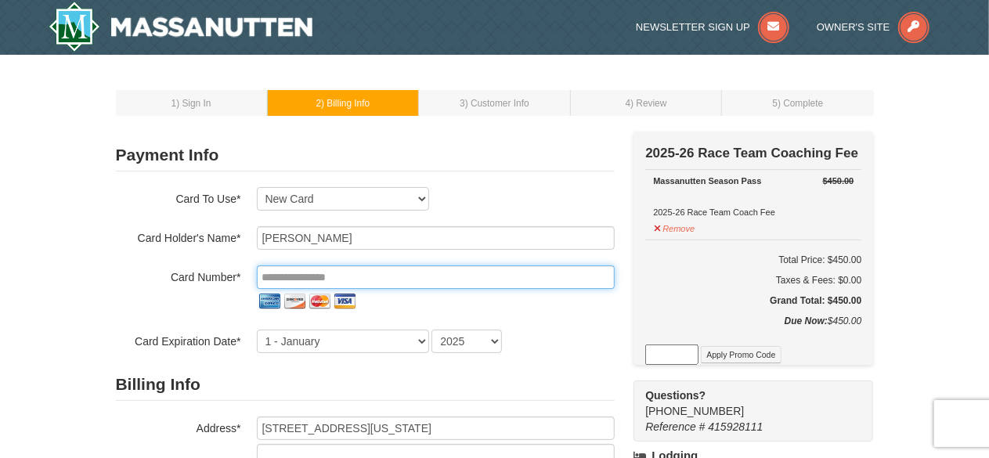
click at [314, 280] on input "tel" at bounding box center [436, 277] width 358 height 23
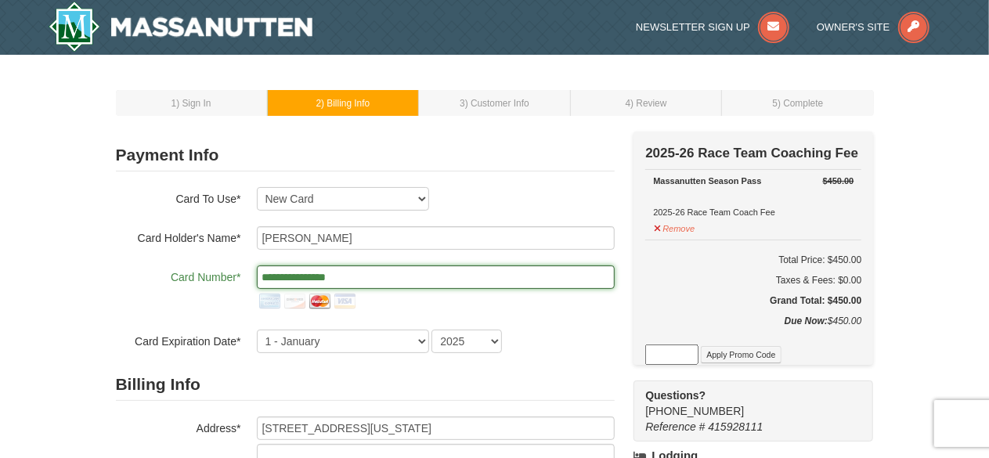
type input "**********"
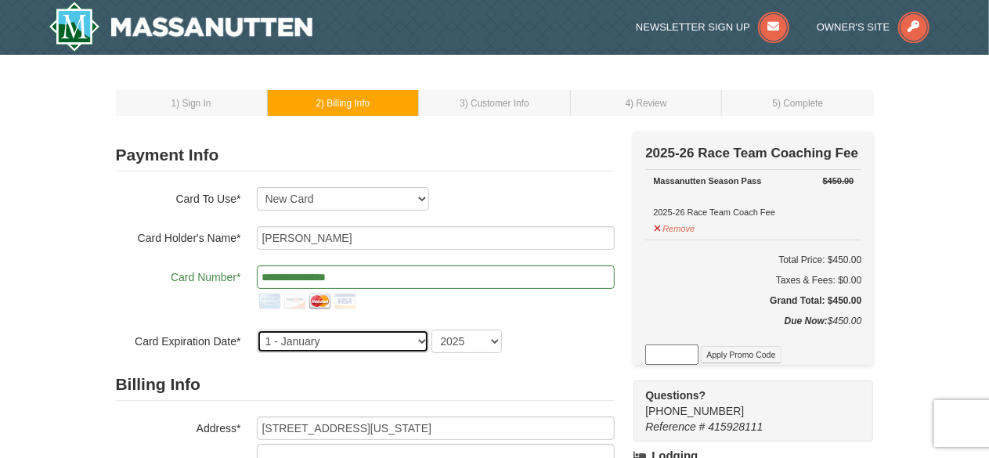
click at [426, 338] on select "1 - [DATE] - [DATE] - [DATE] - [DATE] - [DATE] - [DATE] - [DATE] - [DATE] - [DA…" at bounding box center [343, 341] width 172 height 23
select select "6"
click at [257, 330] on select "1 - [DATE] - [DATE] - [DATE] - [DATE] - [DATE] - [DATE] - [DATE] - [DATE] - [DA…" at bounding box center [343, 341] width 172 height 23
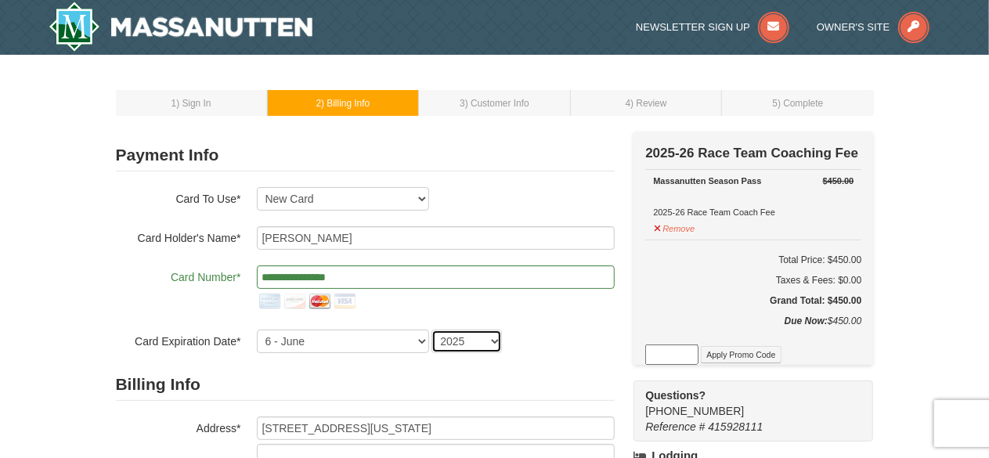
click at [494, 338] on select "2025 2026 2027 2028 2029 2030 2031 2032 2033 2034" at bounding box center [467, 341] width 70 height 23
select select "2029"
click at [432, 330] on select "2025 2026 2027 2028 2029 2030 2031 2032 2033 2034" at bounding box center [467, 341] width 70 height 23
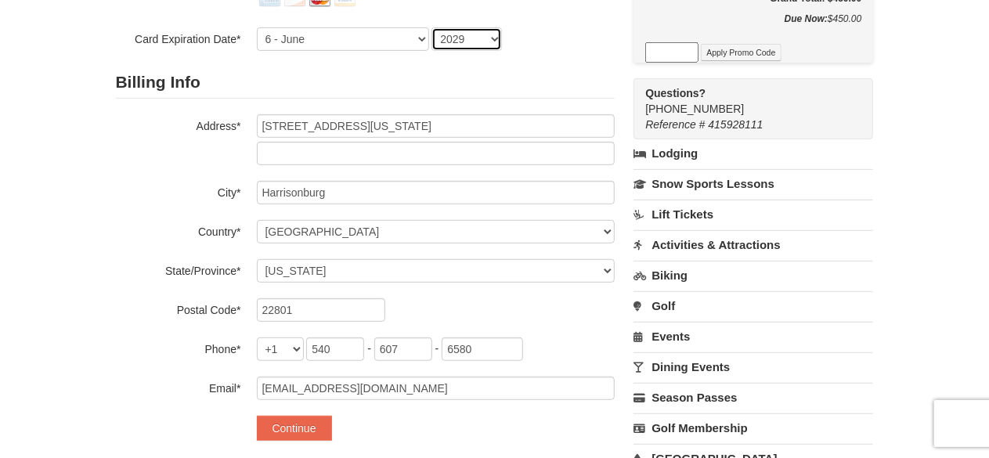
scroll to position [316, 0]
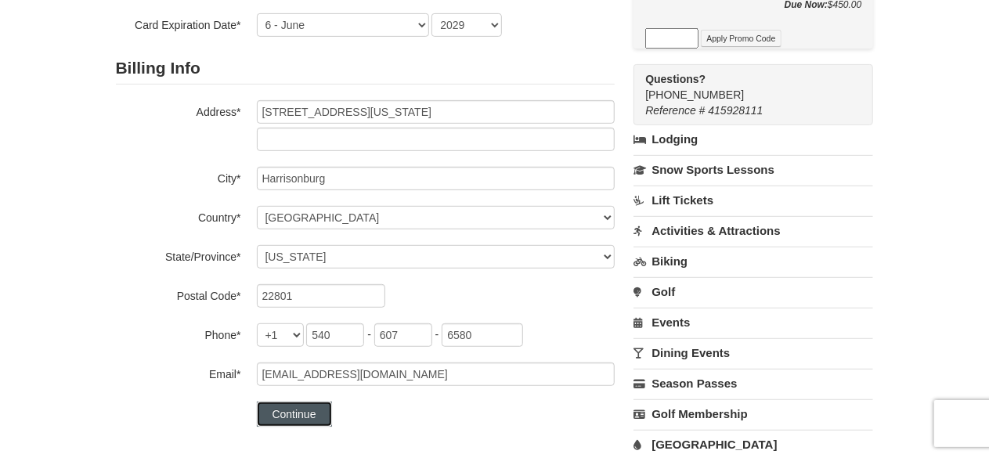
click at [297, 416] on button "Continue" at bounding box center [294, 414] width 75 height 25
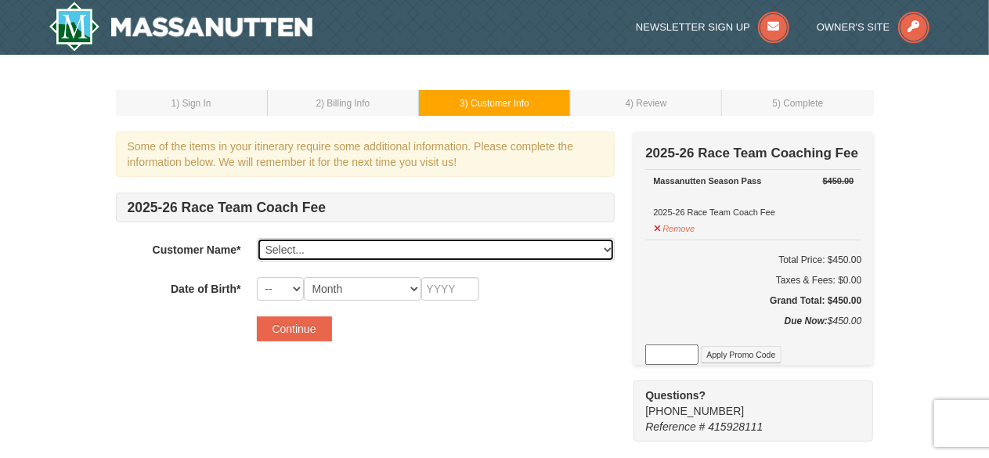
click at [606, 251] on select "Select... Jeff Reid Adele Reid Felix Reid Add New..." at bounding box center [436, 249] width 358 height 23
select select "19664842"
click at [257, 238] on select "Select... Jeff Reid Adele Reid Felix Reid Add New..." at bounding box center [436, 249] width 358 height 23
select select "17"
select select "05"
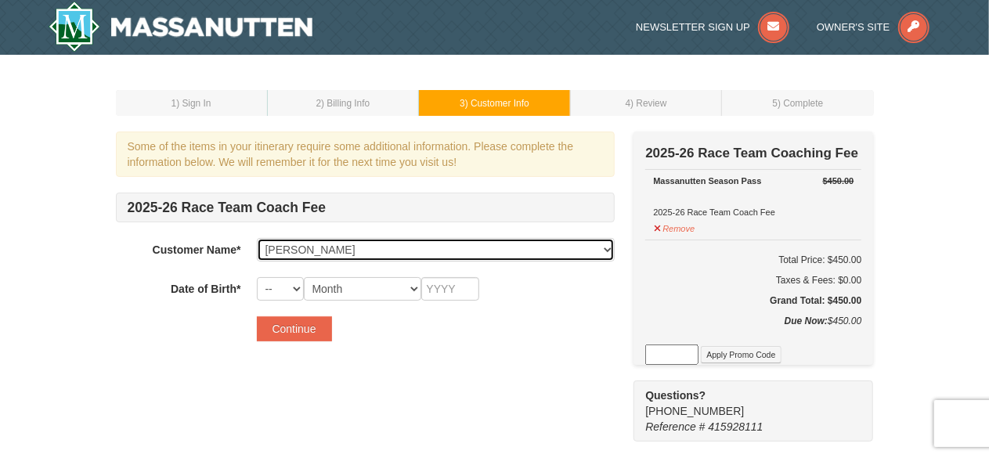
type input "2011"
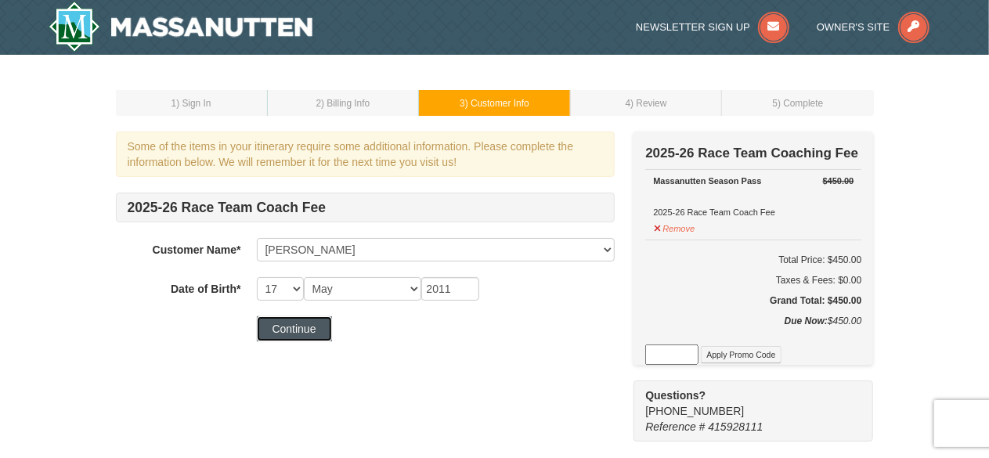
click at [304, 327] on button "Continue" at bounding box center [294, 328] width 75 height 25
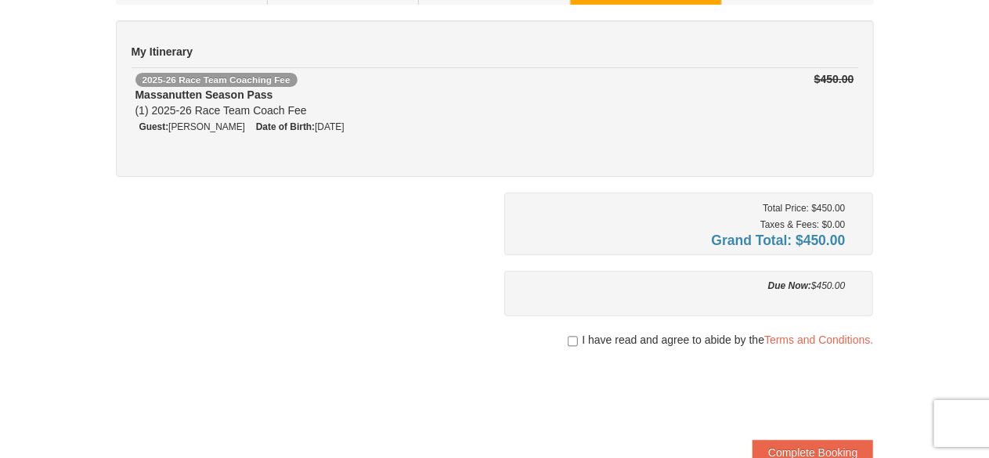
scroll to position [164, 0]
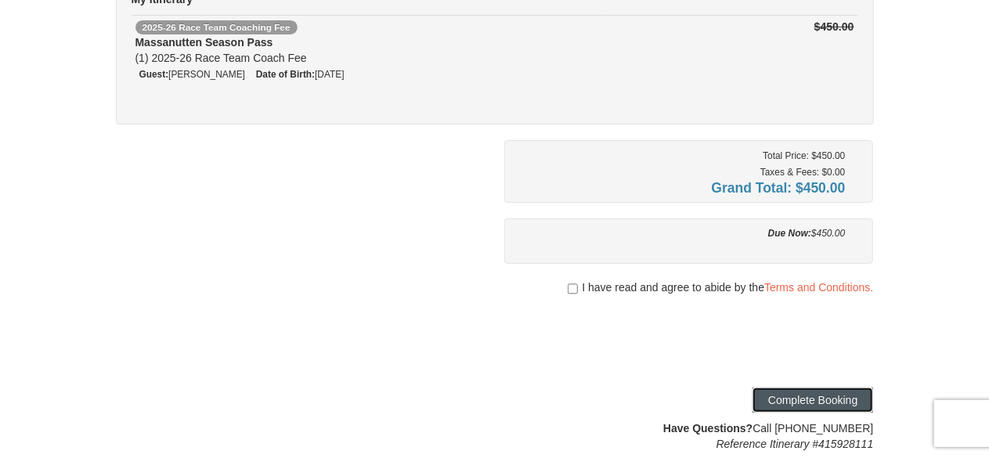
click at [803, 390] on button "Complete Booking" at bounding box center [813, 400] width 121 height 25
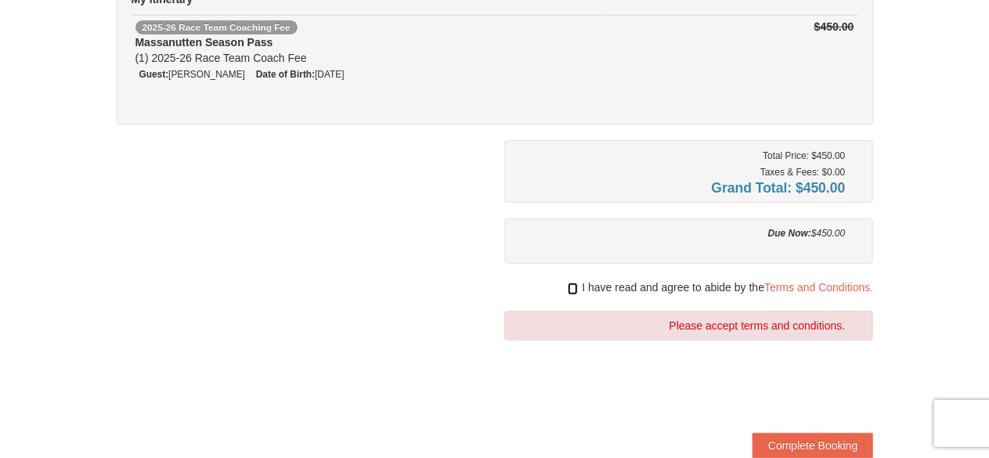
click at [569, 286] on input "checkbox" at bounding box center [573, 289] width 10 height 13
checkbox input "true"
click at [803, 444] on button "Complete Booking" at bounding box center [813, 445] width 121 height 25
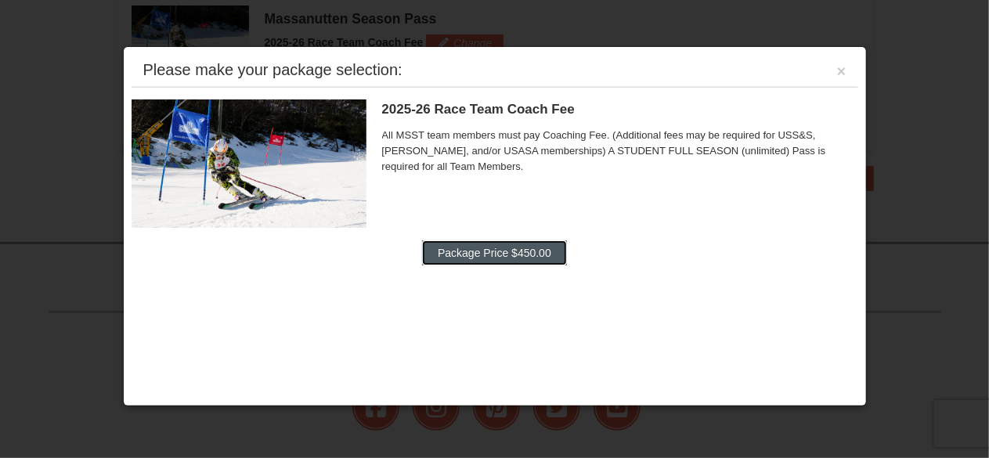
click at [508, 253] on button "Package Price $450.00" at bounding box center [494, 252] width 145 height 25
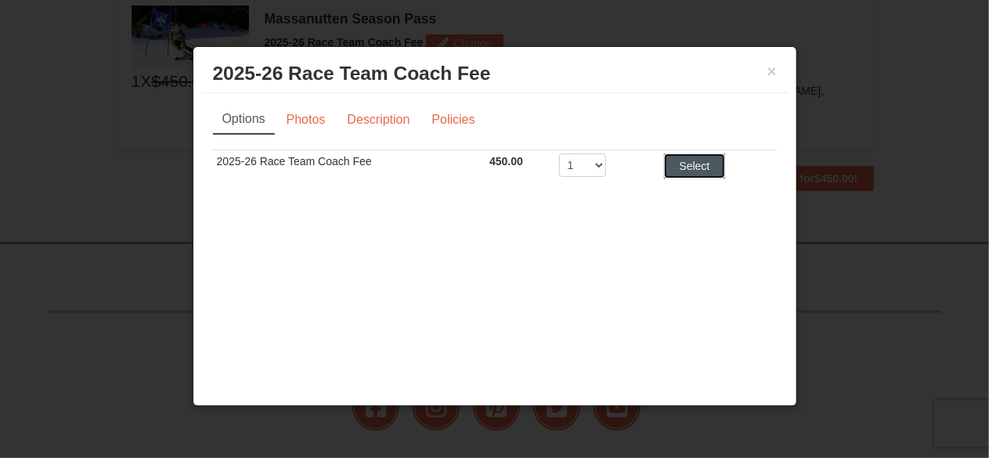
click at [684, 165] on button "Select" at bounding box center [695, 166] width 62 height 25
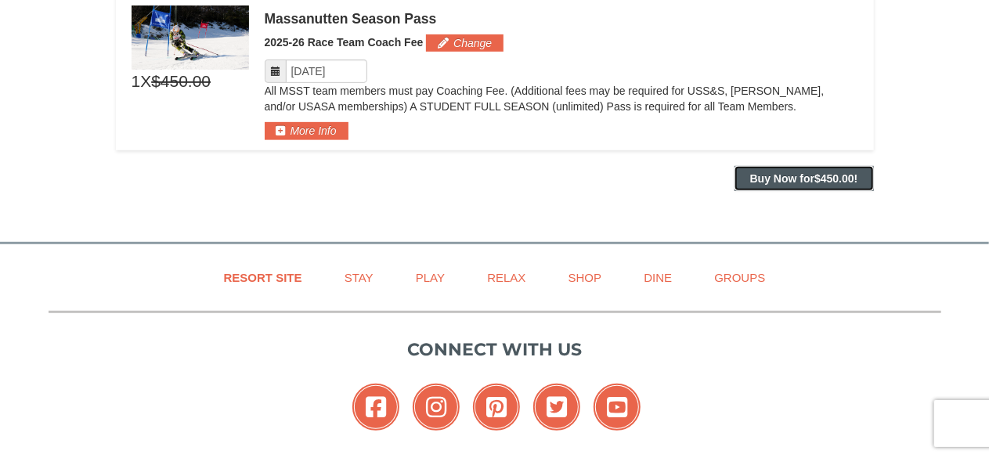
click at [750, 172] on strong "Buy Now for $450.00 !" at bounding box center [804, 178] width 108 height 13
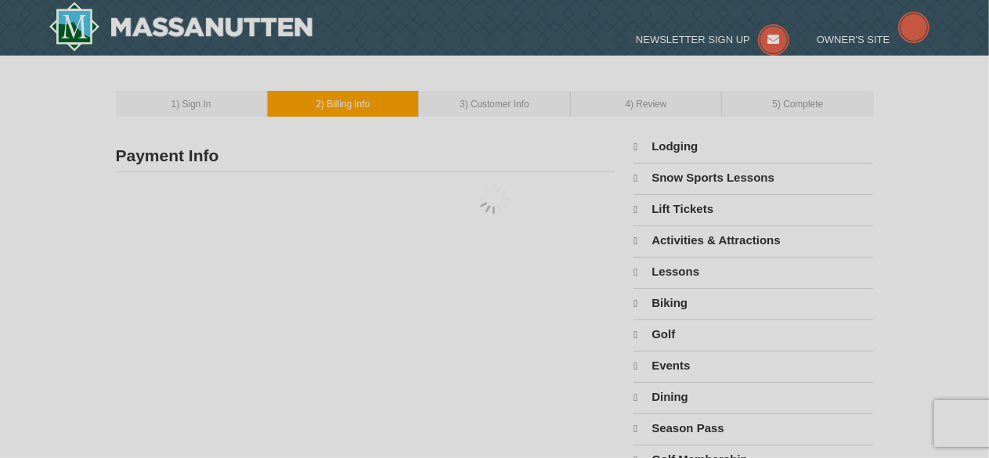
select select "9"
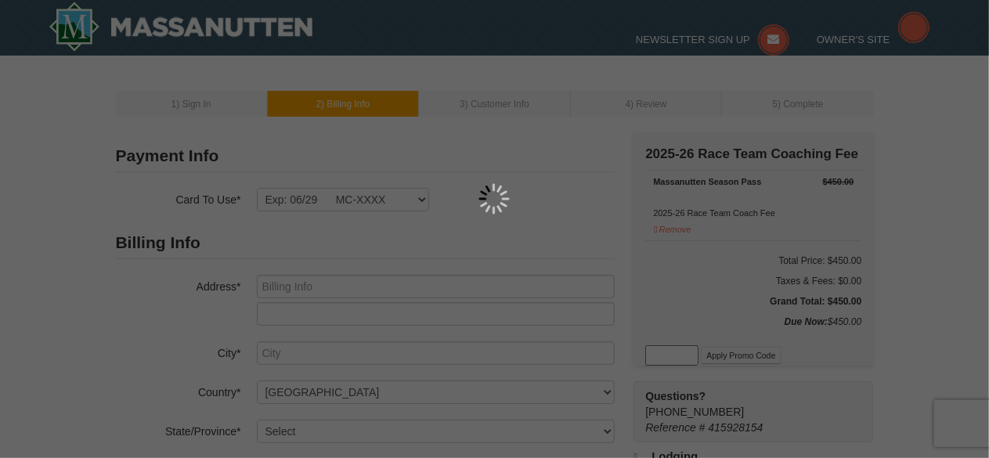
type input "[STREET_ADDRESS][US_STATE]"
type input "Harrisonburg"
select select "VA"
type input "22801"
type input "540"
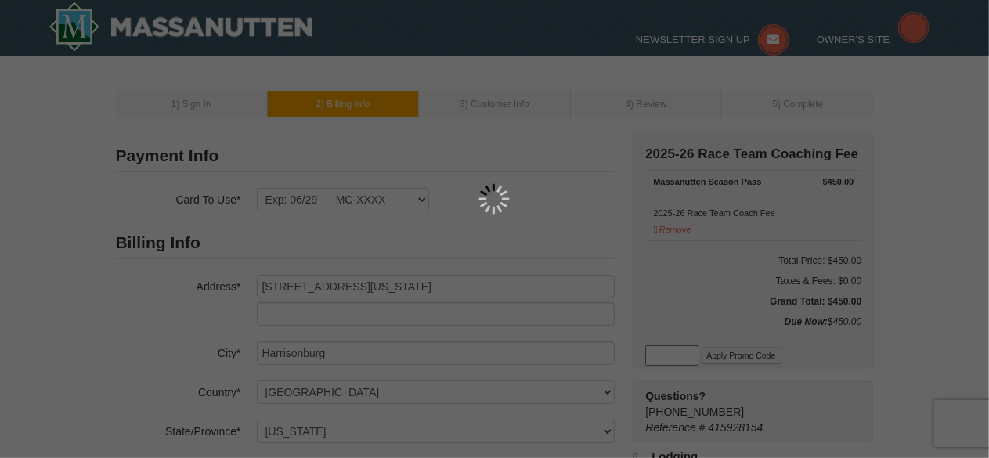
type input "607"
type input "6580"
type input "jreid@massresort.com"
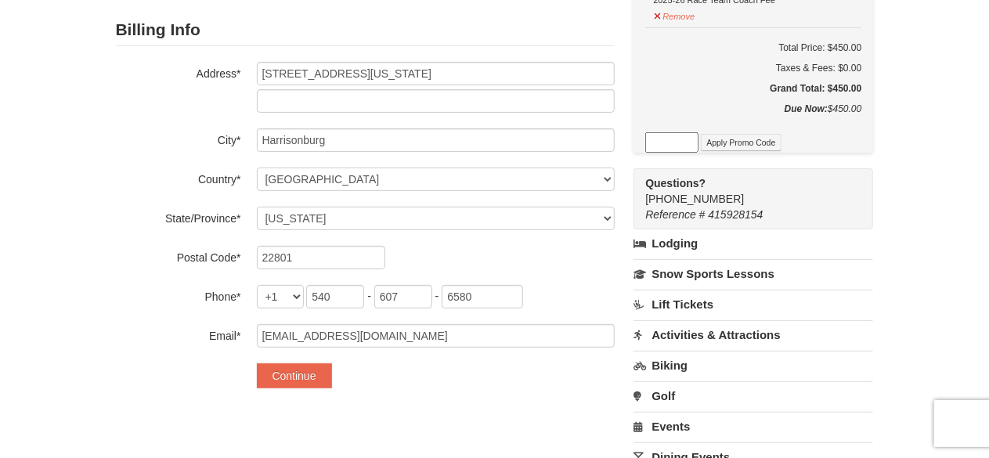
scroll to position [211, 0]
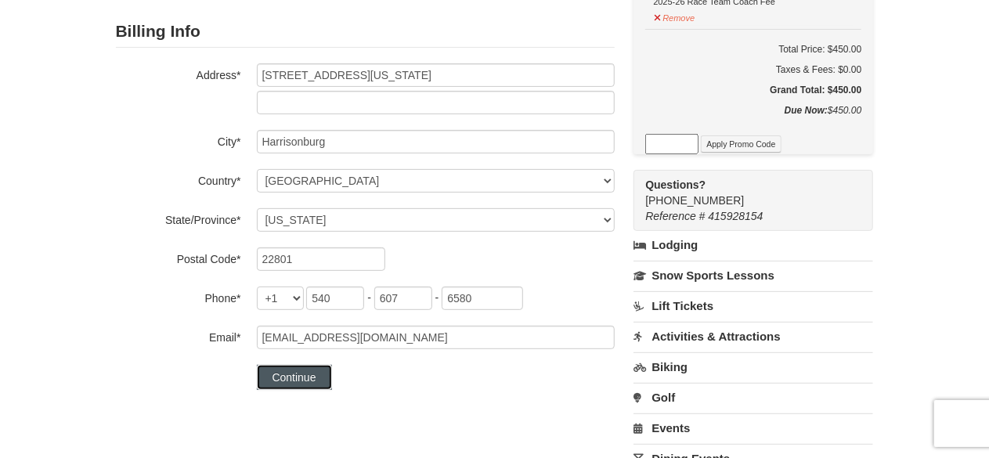
click at [301, 377] on button "Continue" at bounding box center [294, 377] width 75 height 25
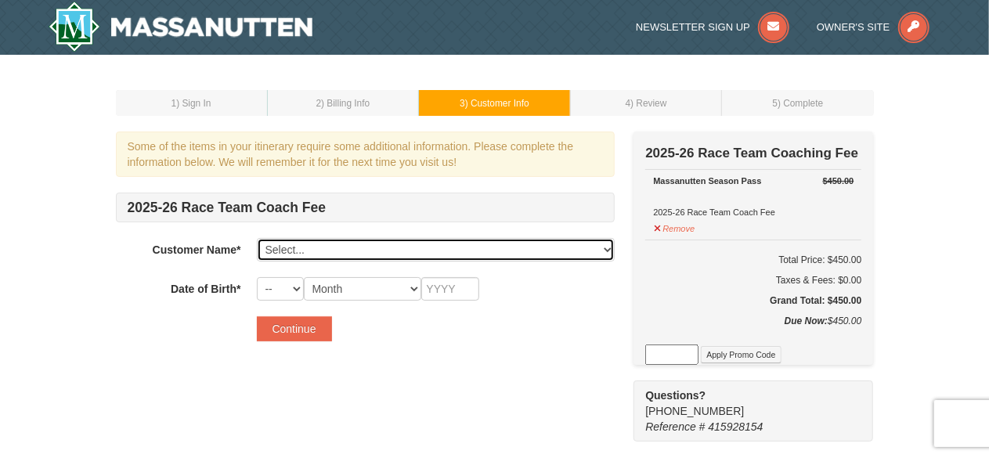
click at [608, 249] on select "Select... Jeff Reid Adele Reid Felix Reid Add New..." at bounding box center [436, 249] width 358 height 23
select select "19664843"
click at [257, 238] on select "Select... Jeff Reid Adele Reid Felix Reid Add New..." at bounding box center [436, 249] width 358 height 23
select select "17"
select select "05"
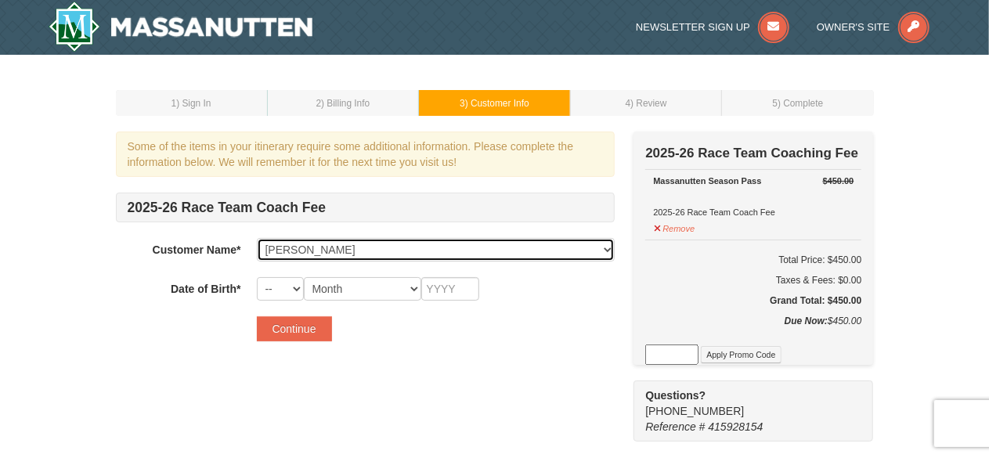
type input "2013"
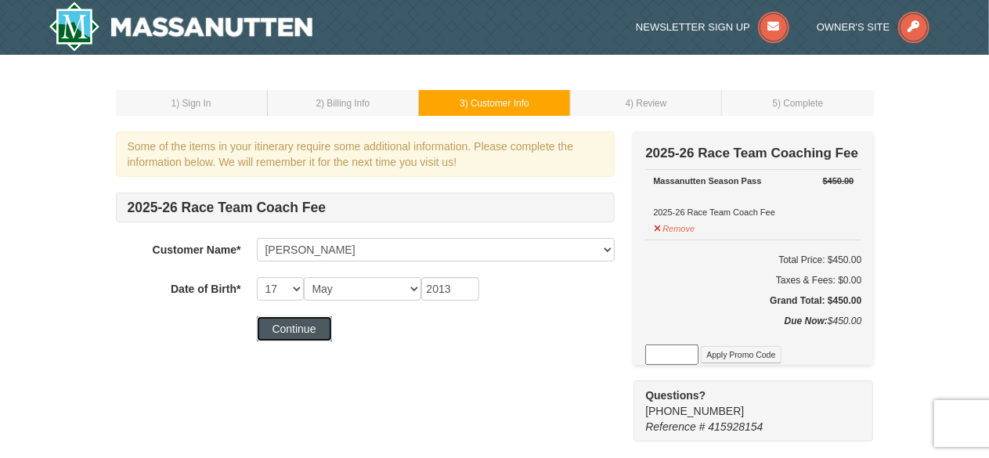
click at [301, 327] on button "Continue" at bounding box center [294, 328] width 75 height 25
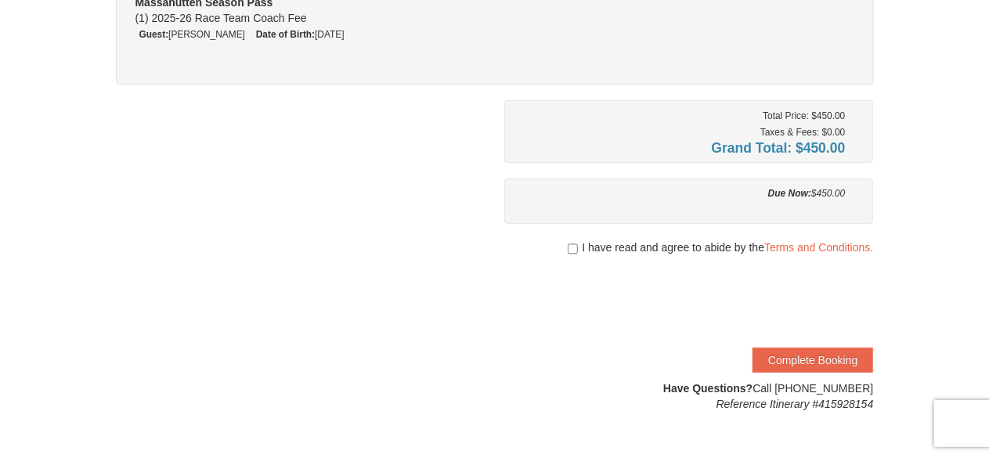
scroll to position [226, 0]
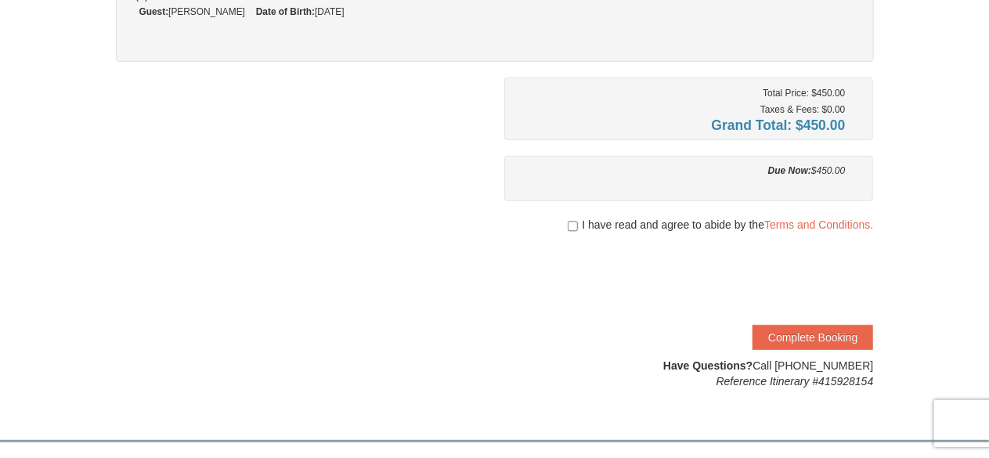
drag, startPoint x: 999, startPoint y: 156, endPoint x: 1002, endPoint y: 250, distance: 94.0
click at [989, 250] on html "Browser Not Supported We notice you are using a browser which will not provide …" at bounding box center [494, 295] width 989 height 1043
click at [569, 221] on input "checkbox" at bounding box center [573, 226] width 10 height 13
checkbox input "true"
click at [764, 331] on button "Complete Booking" at bounding box center [813, 337] width 121 height 25
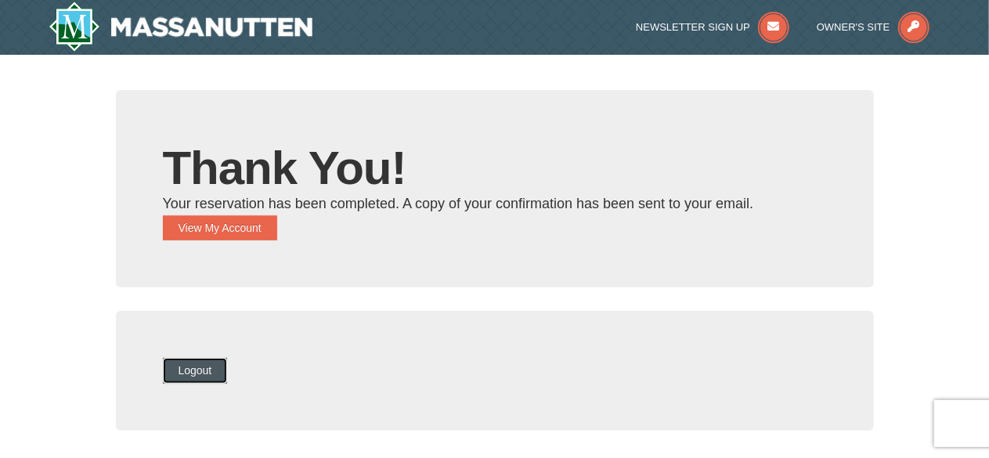
click at [211, 363] on button "Logout" at bounding box center [195, 370] width 65 height 25
